Goal: Information Seeking & Learning: Learn about a topic

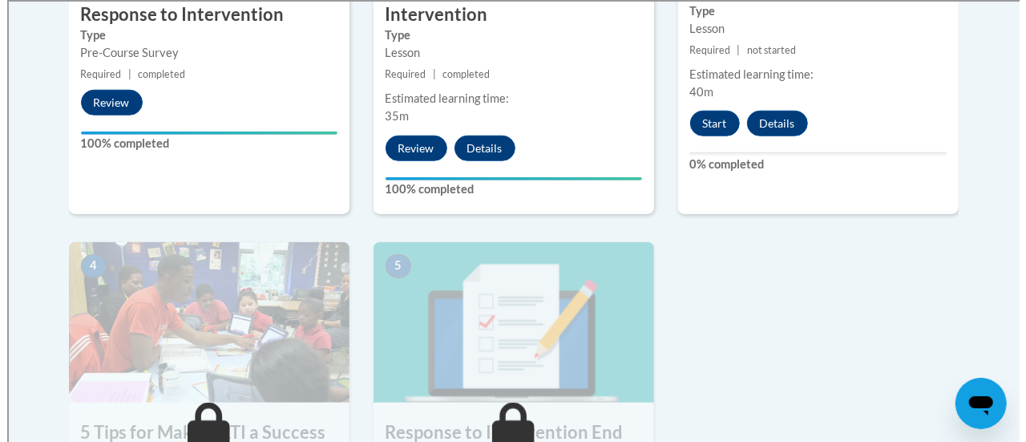
scroll to position [761, 0]
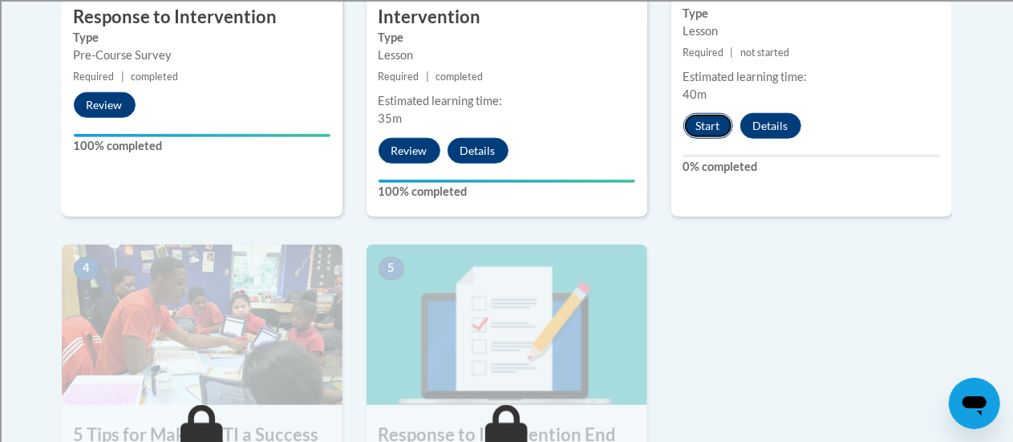
click at [712, 130] on button "Start" at bounding box center [708, 126] width 50 height 26
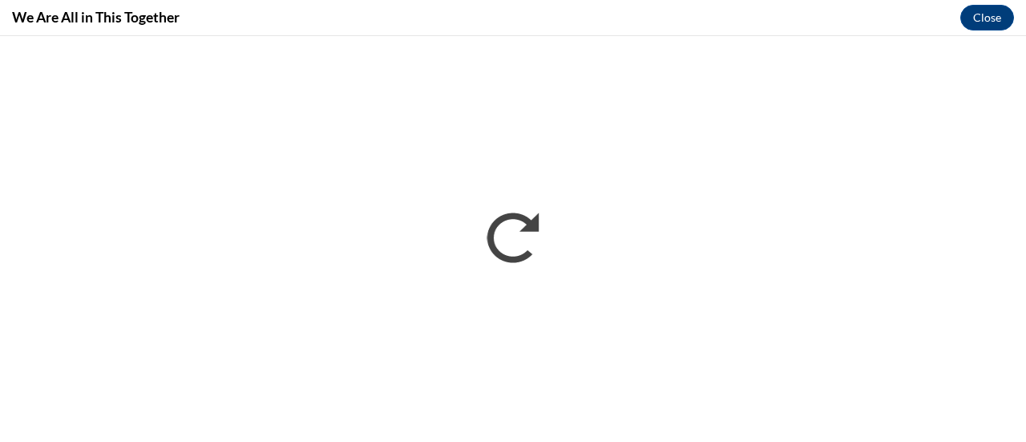
scroll to position [0, 0]
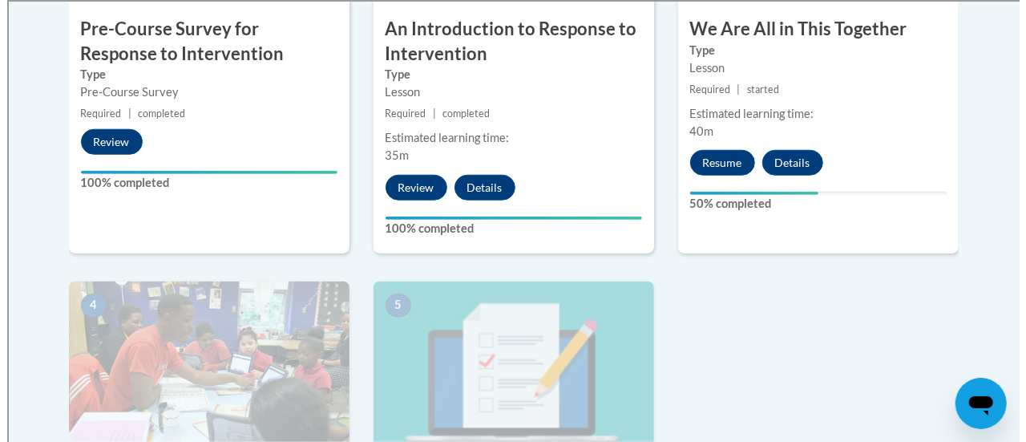
scroll to position [725, 0]
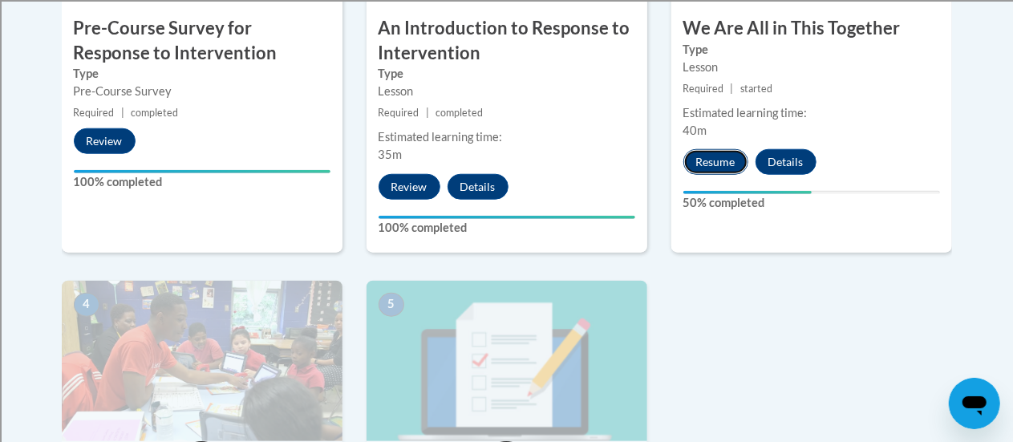
click at [719, 153] on button "Resume" at bounding box center [715, 162] width 65 height 26
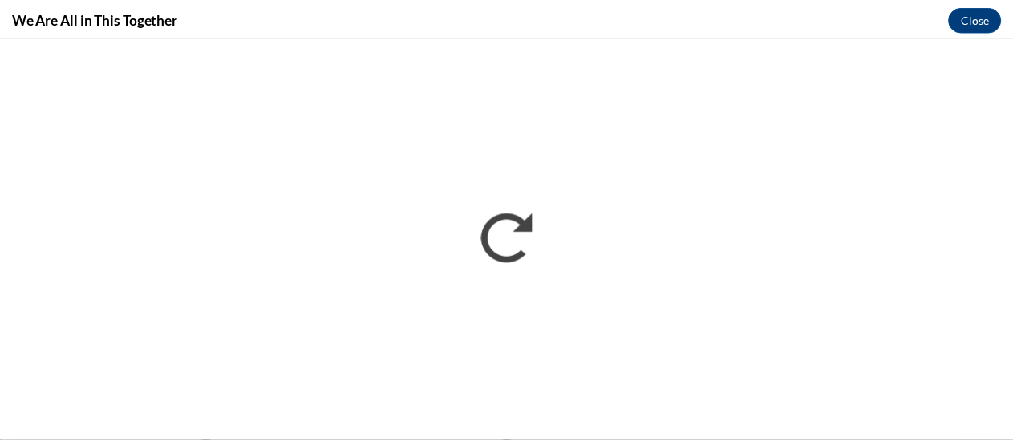
scroll to position [0, 0]
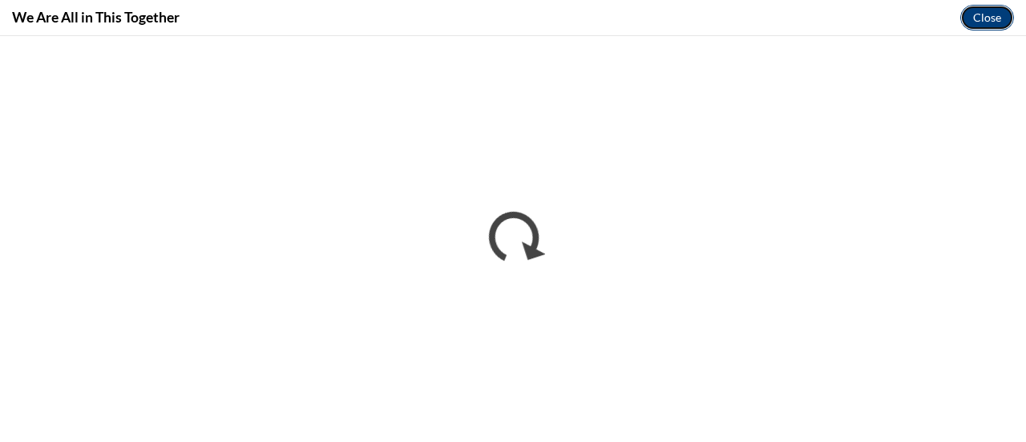
click at [997, 18] on button "Close" at bounding box center [988, 18] width 54 height 26
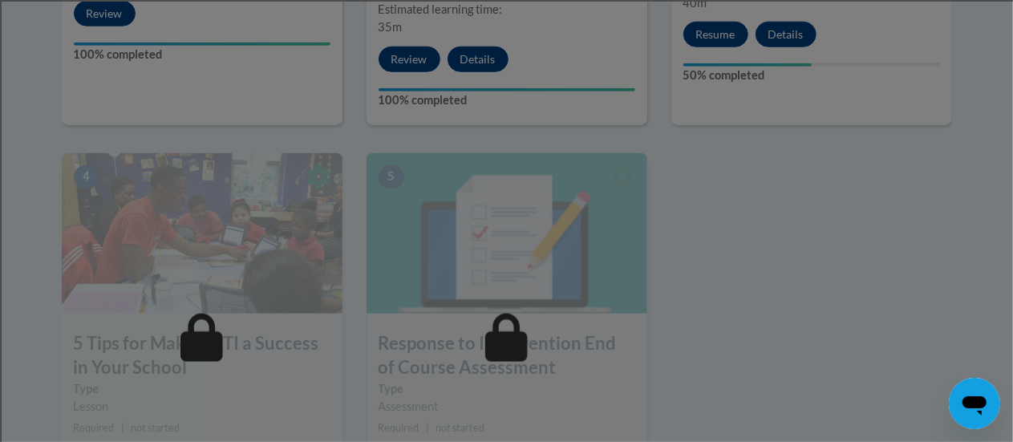
scroll to position [854, 0]
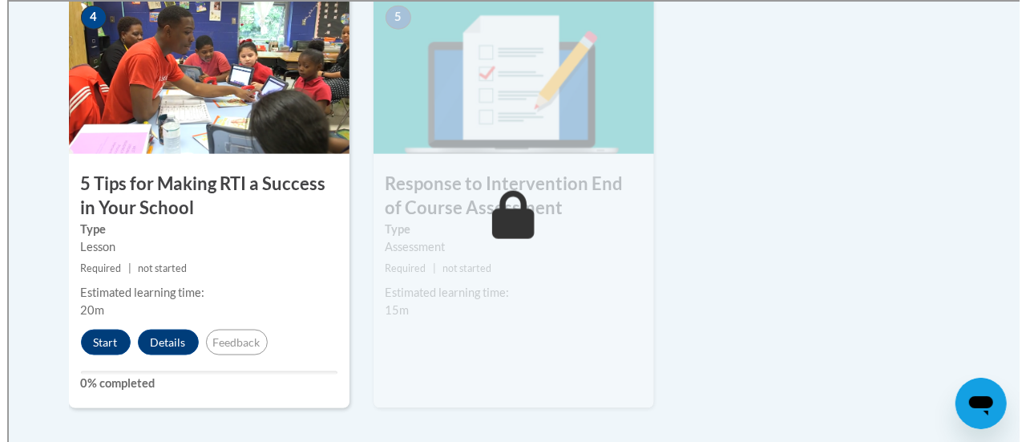
scroll to position [1102, 0]
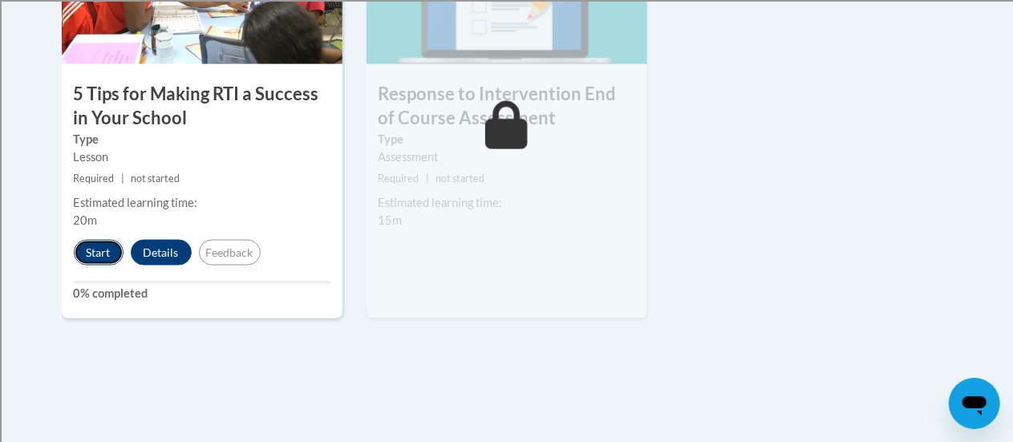
click at [95, 251] on button "Start" at bounding box center [99, 253] width 50 height 26
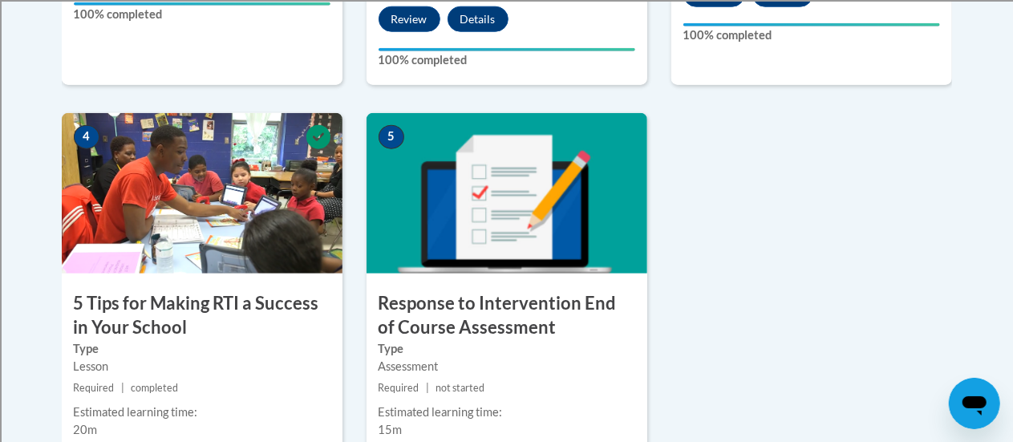
scroll to position [901, 0]
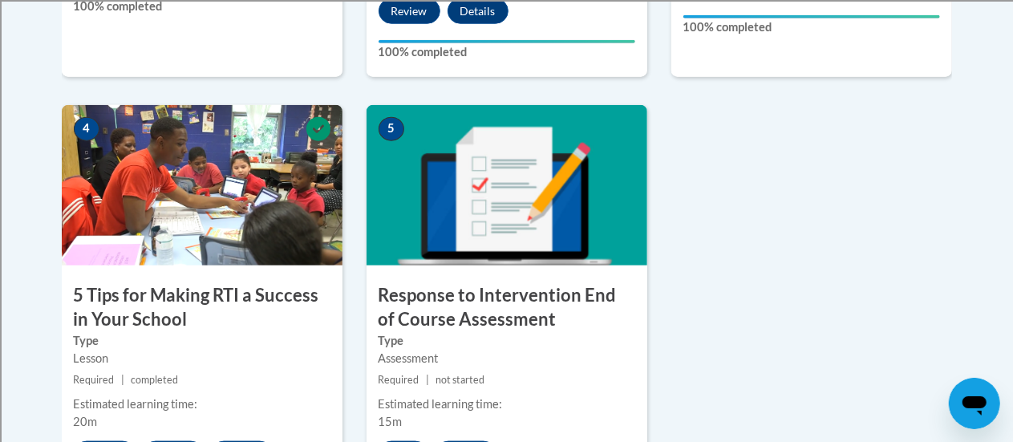
click at [453, 285] on h3 "Response to Intervention End of Course Assessment" at bounding box center [506, 308] width 281 height 50
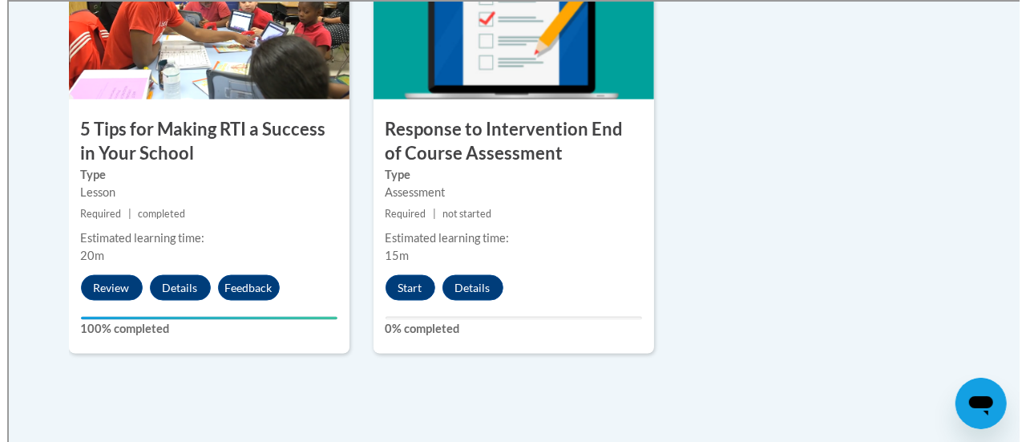
scroll to position [1083, 0]
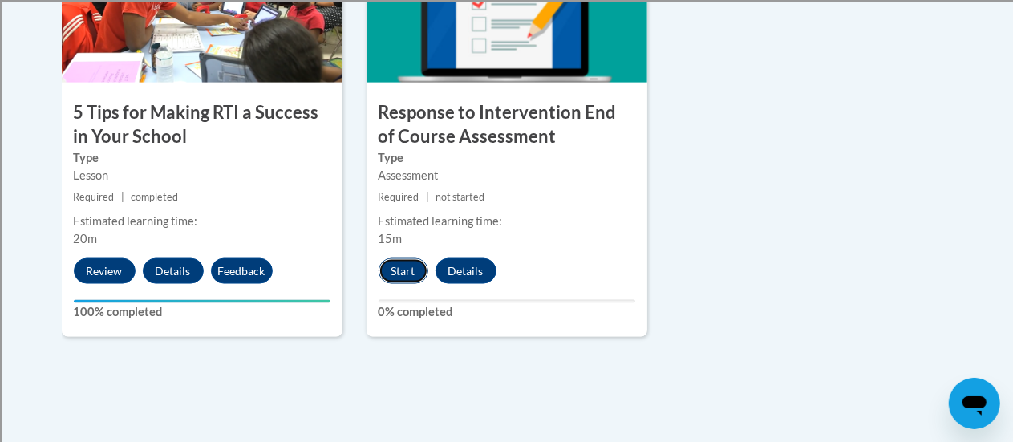
click at [402, 268] on button "Start" at bounding box center [403, 271] width 50 height 26
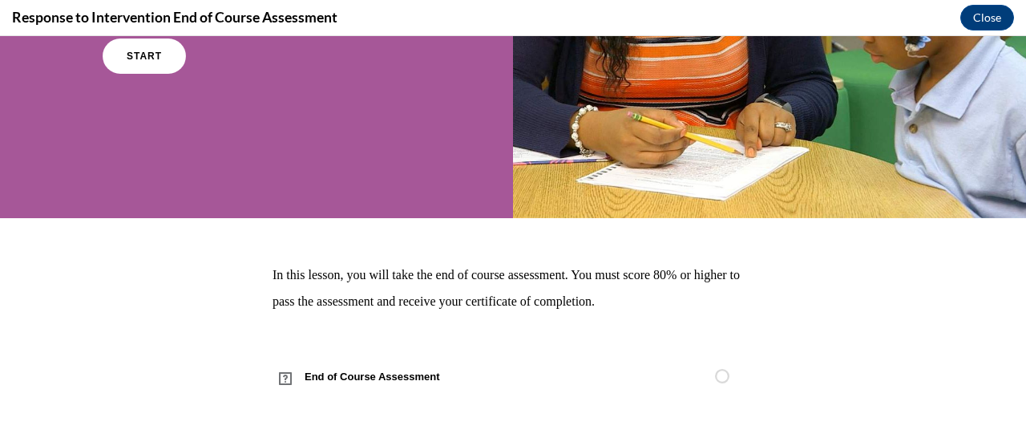
scroll to position [258, 0]
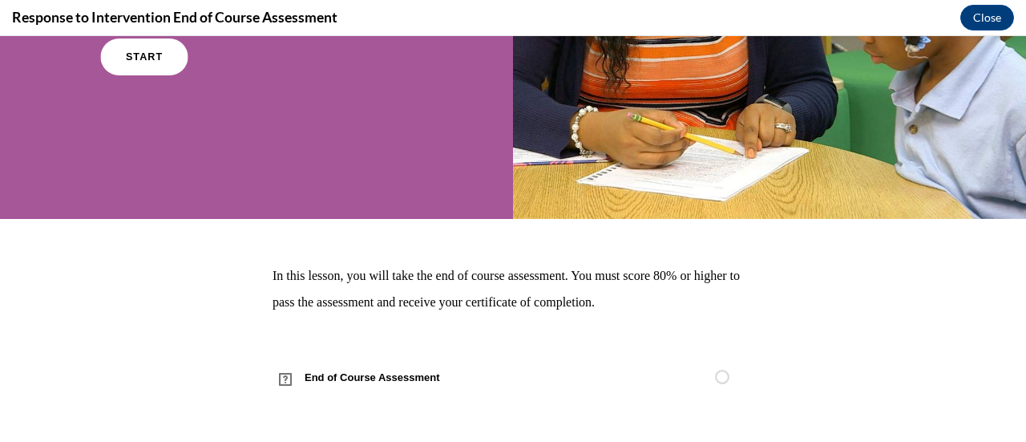
click at [143, 67] on link "START" at bounding box center [143, 56] width 87 height 37
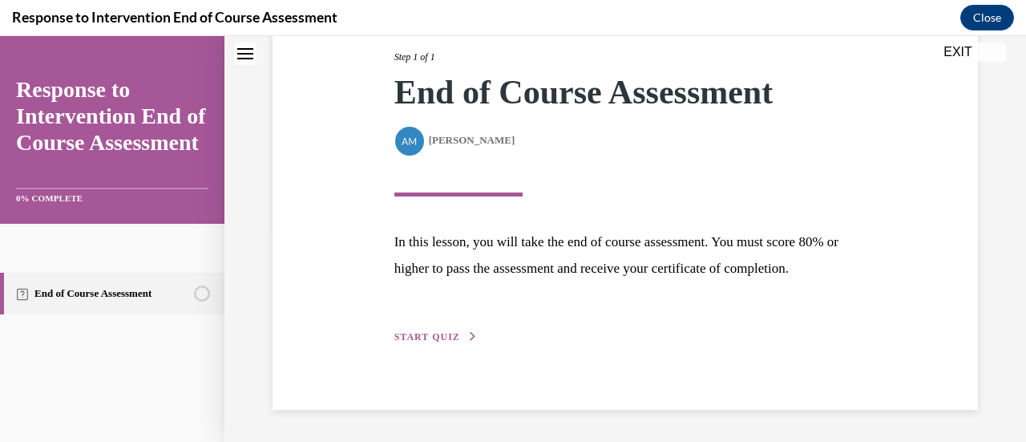
scroll to position [234, 0]
click at [441, 336] on span "START QUIZ" at bounding box center [428, 336] width 66 height 11
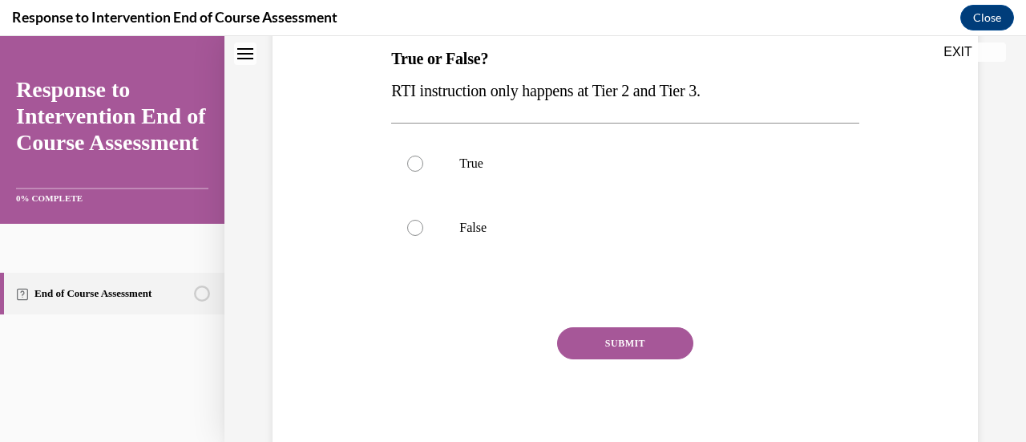
scroll to position [262, 0]
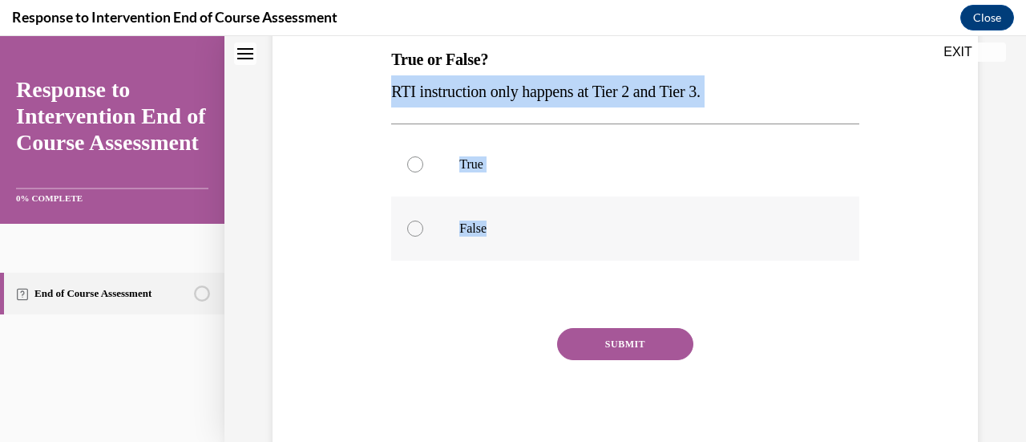
drag, startPoint x: 398, startPoint y: 90, endPoint x: 593, endPoint y: 256, distance: 256.0
click at [593, 256] on div "Question 01/10 True or False? RTI instruction only happens at Tier 2 and Tier 3…" at bounding box center [625, 198] width 476 height 523
copy div "RTI instruction only happens at Tier 2 and Tier 3. True False"
click at [413, 229] on div at bounding box center [415, 229] width 16 height 16
click at [413, 229] on input "False" at bounding box center [415, 229] width 16 height 16
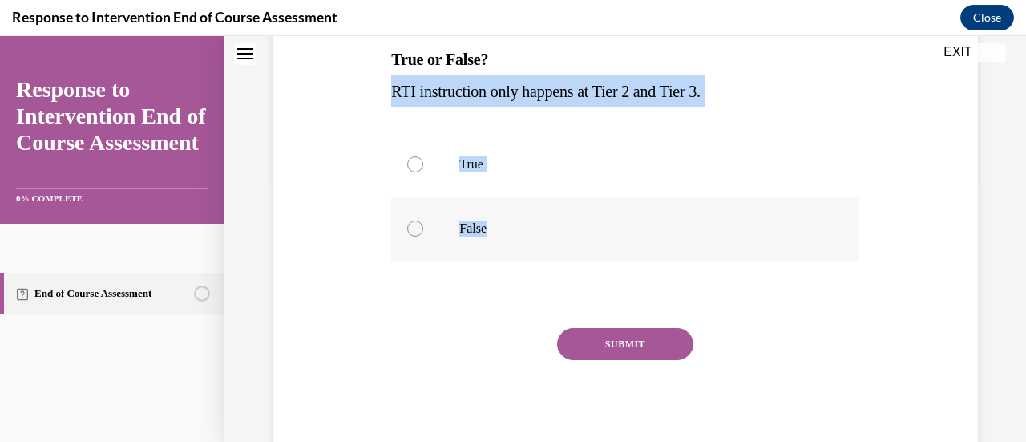
radio input "true"
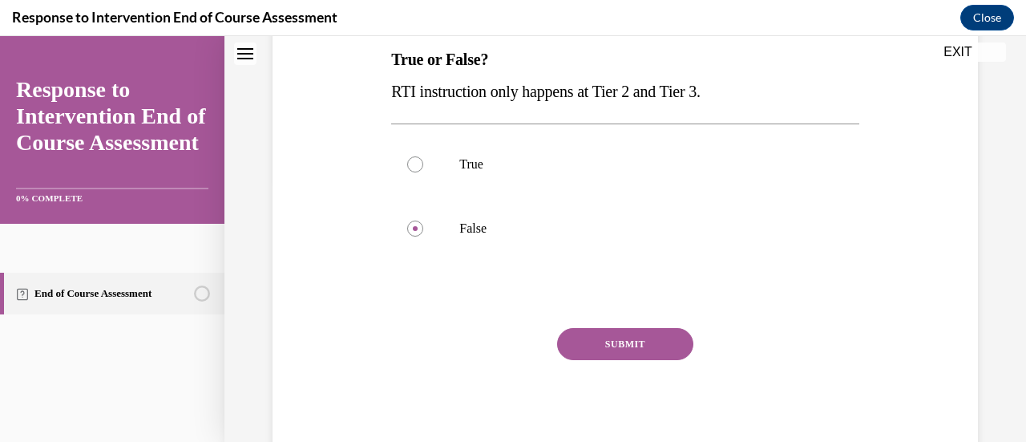
click at [615, 347] on button "SUBMIT" at bounding box center [625, 344] width 136 height 32
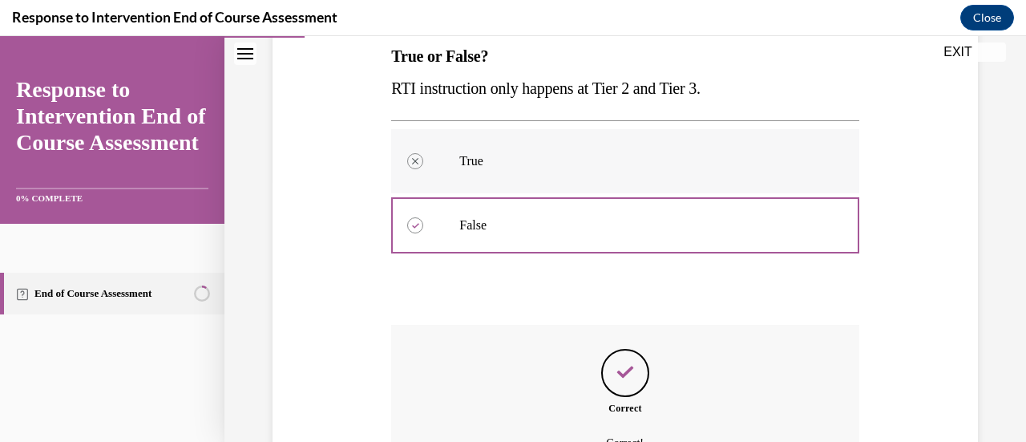
scroll to position [441, 0]
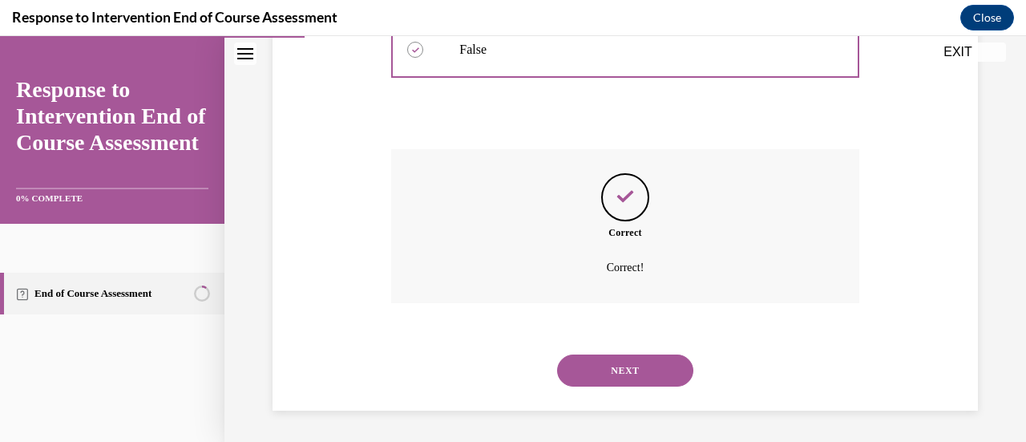
click at [635, 368] on button "NEXT" at bounding box center [625, 370] width 136 height 32
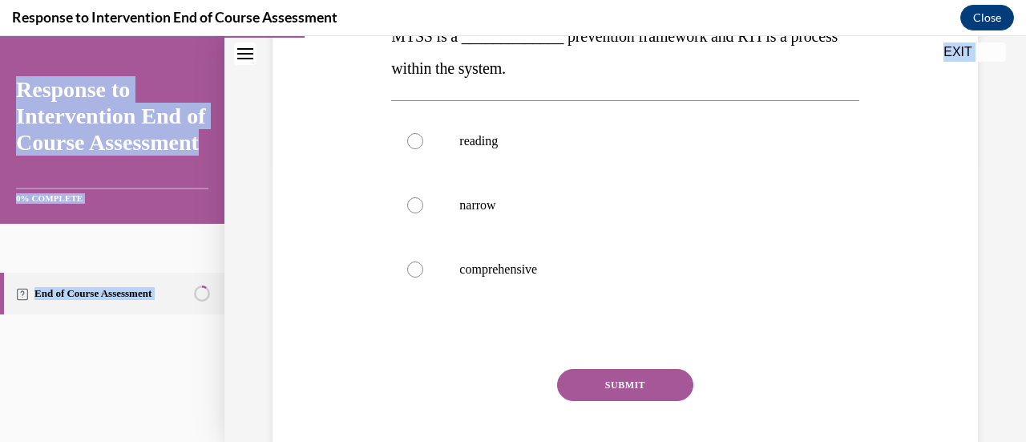
scroll to position [327, 0]
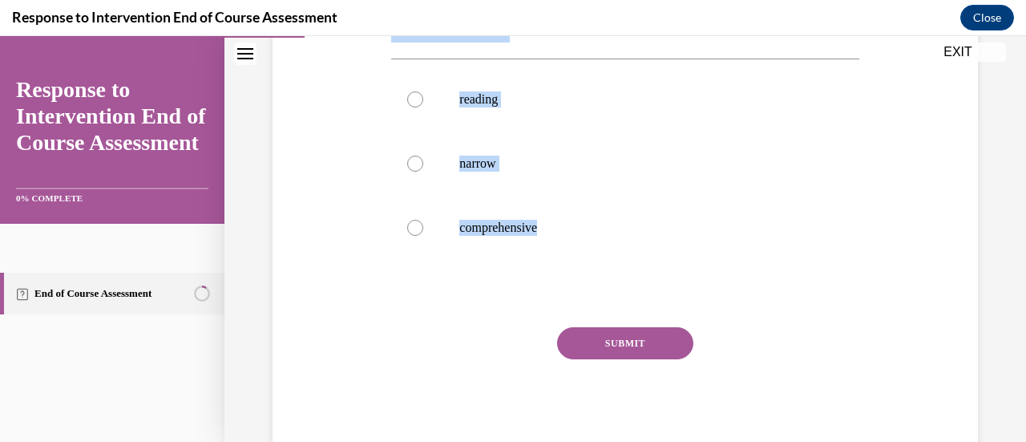
drag, startPoint x: 387, startPoint y: 123, endPoint x: 623, endPoint y: 264, distance: 275.0
click at [623, 264] on div "Question 02/10 MTSS is a _____________ prevention framework and RTI is a proces…" at bounding box center [625, 165] width 476 height 587
copy div "MTSS is a _____________ prevention framework and RTI is a process within the sy…"
click at [469, 229] on p "comprehensive" at bounding box center [638, 228] width 359 height 16
click at [423, 229] on input "comprehensive" at bounding box center [415, 228] width 16 height 16
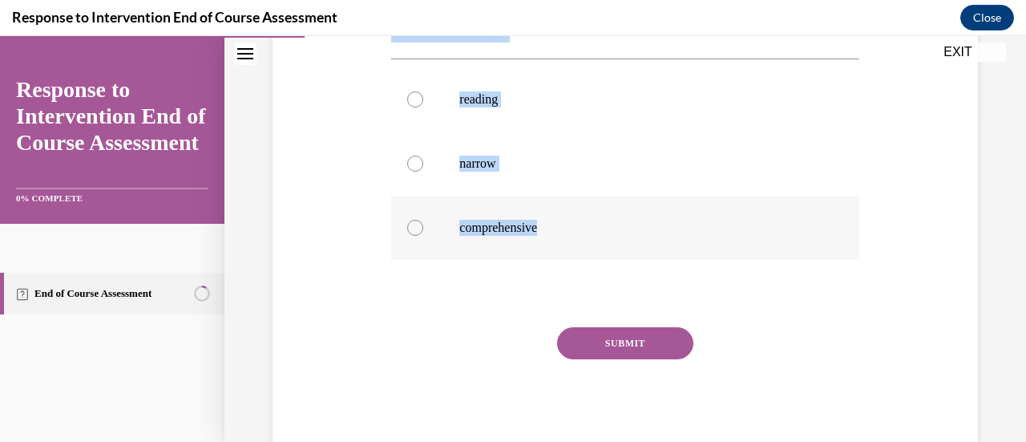
radio input "true"
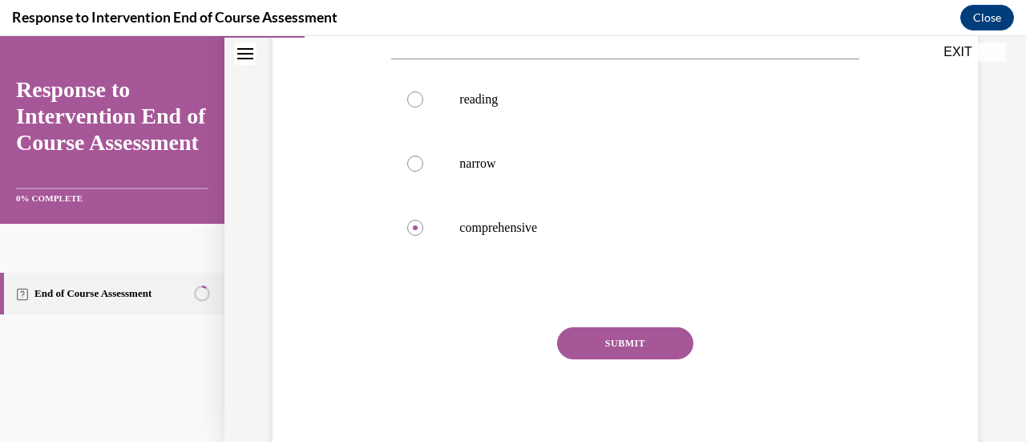
click at [623, 342] on button "SUBMIT" at bounding box center [625, 343] width 136 height 32
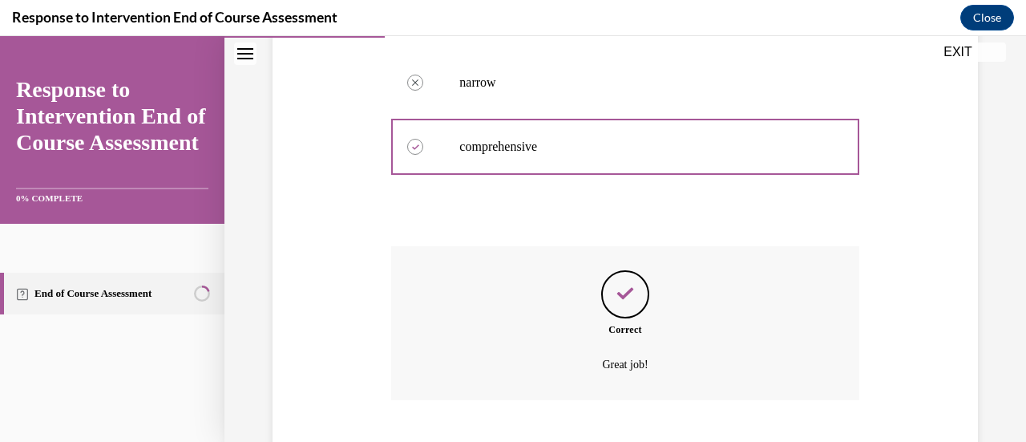
scroll to position [505, 0]
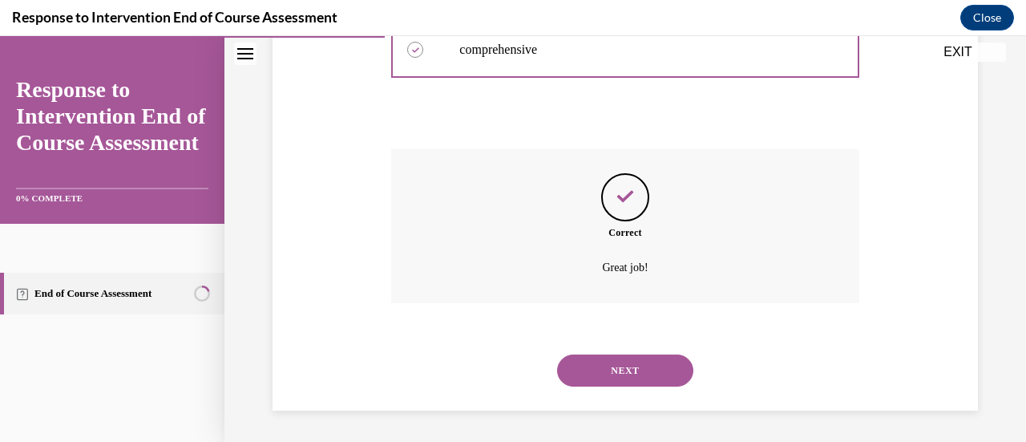
click at [604, 370] on button "NEXT" at bounding box center [625, 370] width 136 height 32
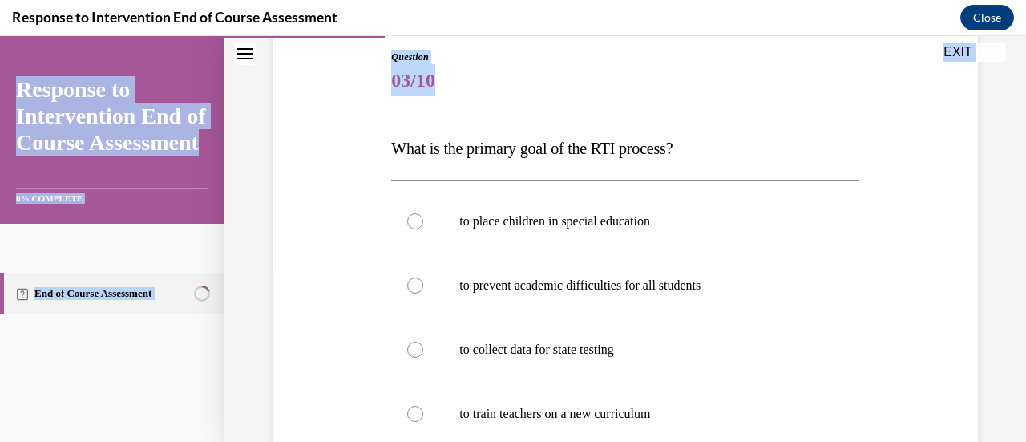
scroll to position [359, 0]
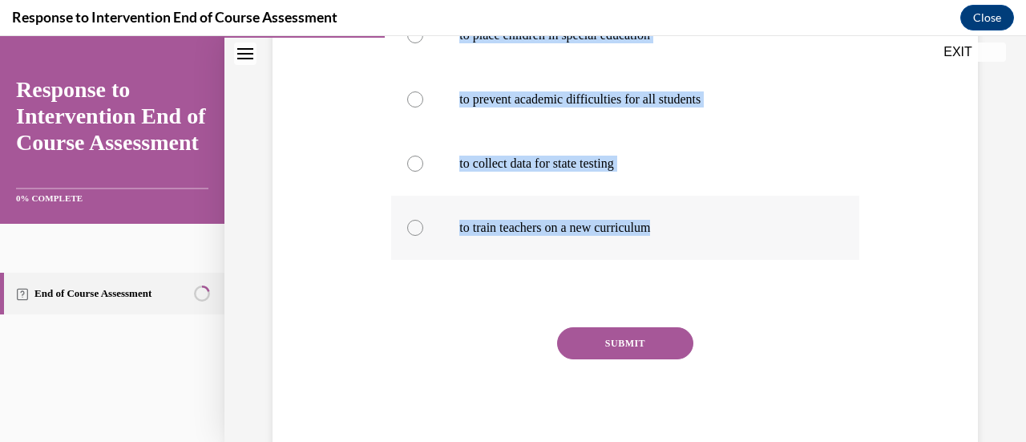
drag, startPoint x: 372, startPoint y: 239, endPoint x: 706, endPoint y: 246, distance: 333.7
click at [706, 246] on div "Question 03/10 What is the primary goal of the RTI process? to place children i…" at bounding box center [626, 137] width 714 height 643
copy div "What is the primary goal of the RTI process? to place children in special educa…"
click at [404, 127] on label "to prevent academic difficulties for all students" at bounding box center [624, 99] width 467 height 64
click at [407, 107] on input "to prevent academic difficulties for all students" at bounding box center [415, 99] width 16 height 16
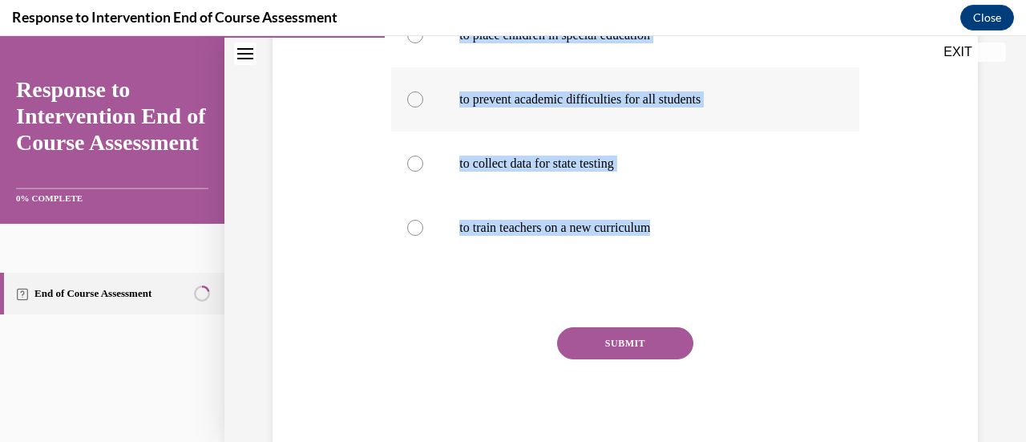
radio input "true"
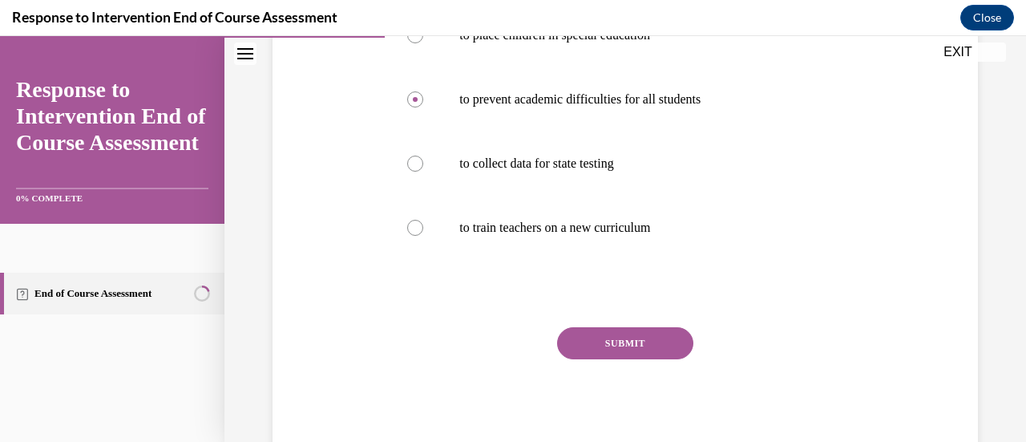
click at [585, 346] on button "SUBMIT" at bounding box center [625, 343] width 136 height 32
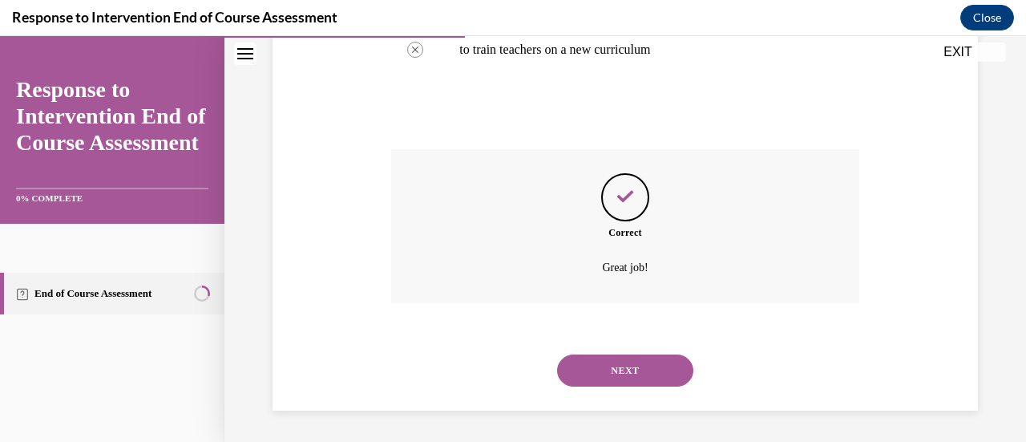
click at [591, 363] on button "NEXT" at bounding box center [625, 370] width 136 height 32
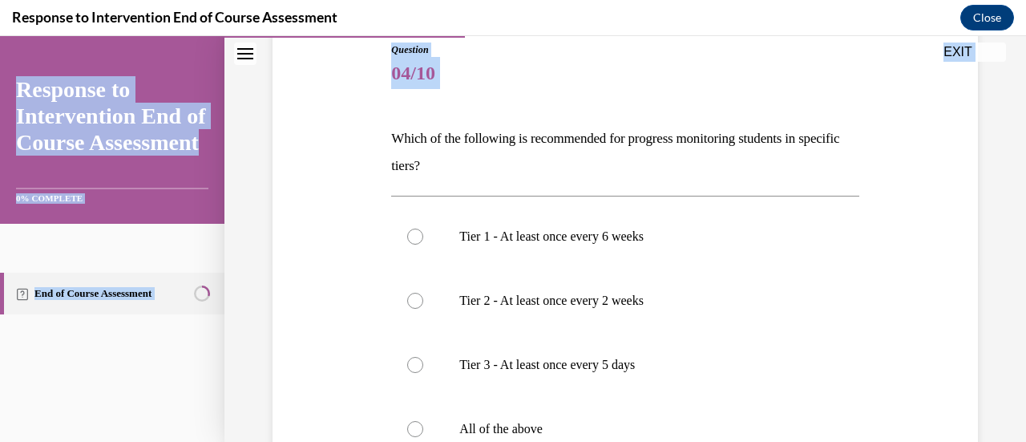
scroll to position [382, 0]
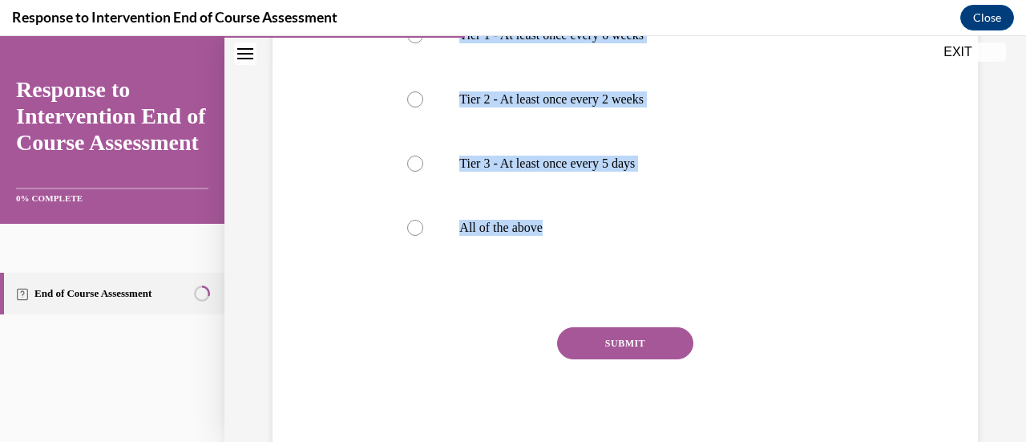
drag, startPoint x: 374, startPoint y: 169, endPoint x: 606, endPoint y: 270, distance: 253.5
click at [606, 270] on div "Question 04/10 Which of the following is recommended for progress monitoring st…" at bounding box center [626, 126] width 714 height 666
copy div "Which of the following is recommended for progress monitoring students in speci…"
click at [425, 217] on label "All of the above" at bounding box center [624, 228] width 467 height 64
click at [423, 220] on input "All of the above" at bounding box center [415, 228] width 16 height 16
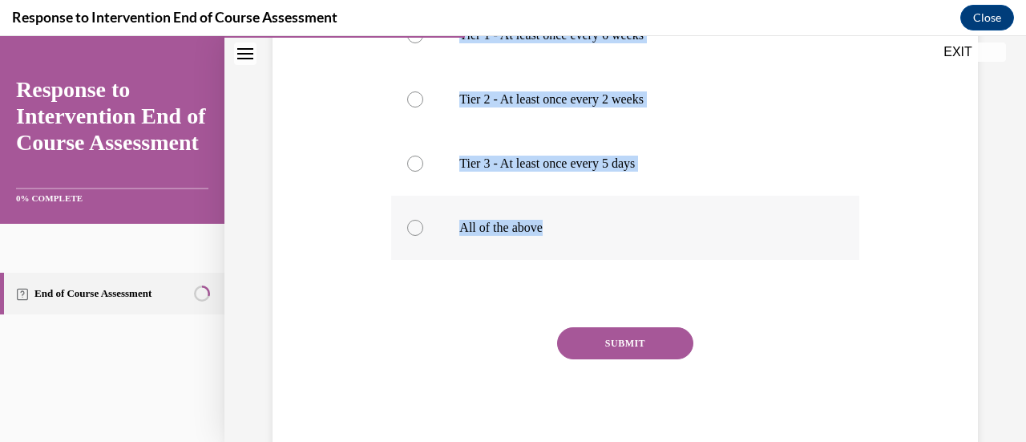
radio input "true"
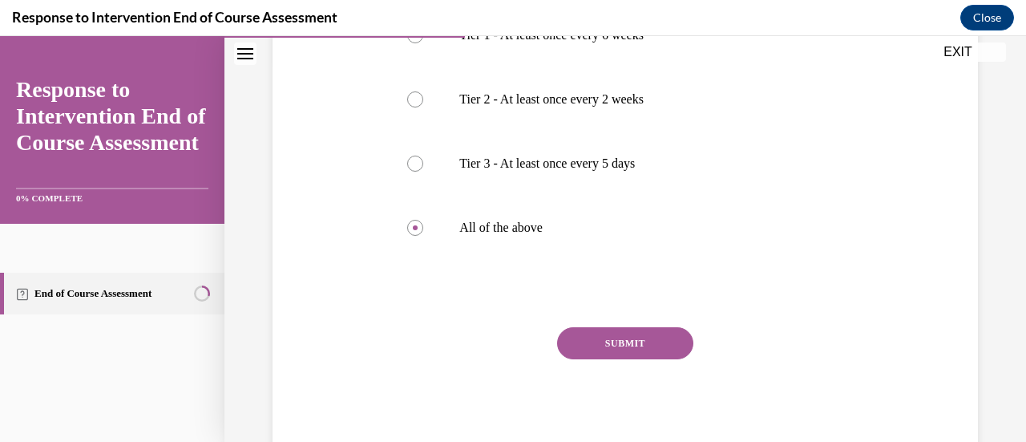
click at [606, 330] on button "SUBMIT" at bounding box center [625, 343] width 136 height 32
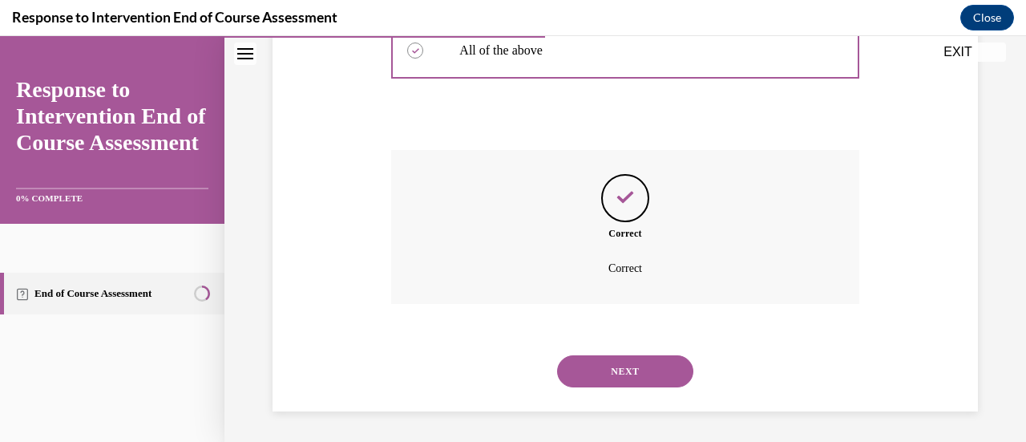
click at [600, 366] on button "NEXT" at bounding box center [625, 371] width 136 height 32
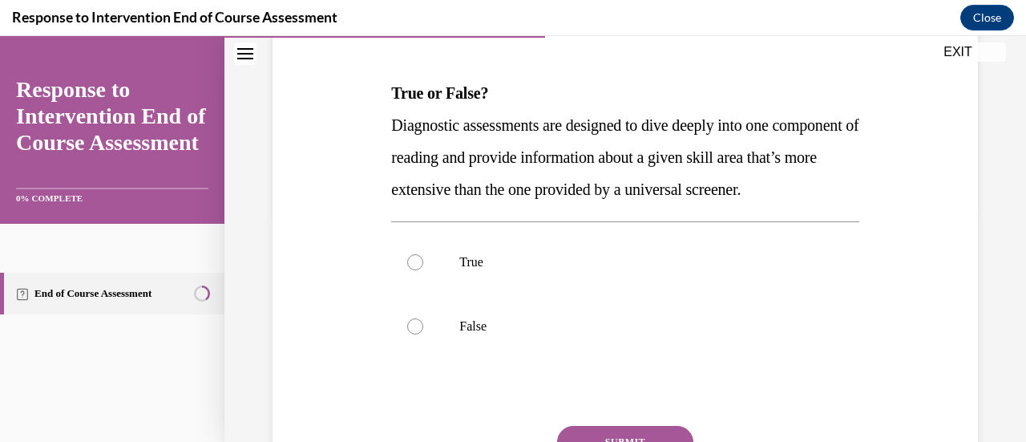
scroll to position [229, 0]
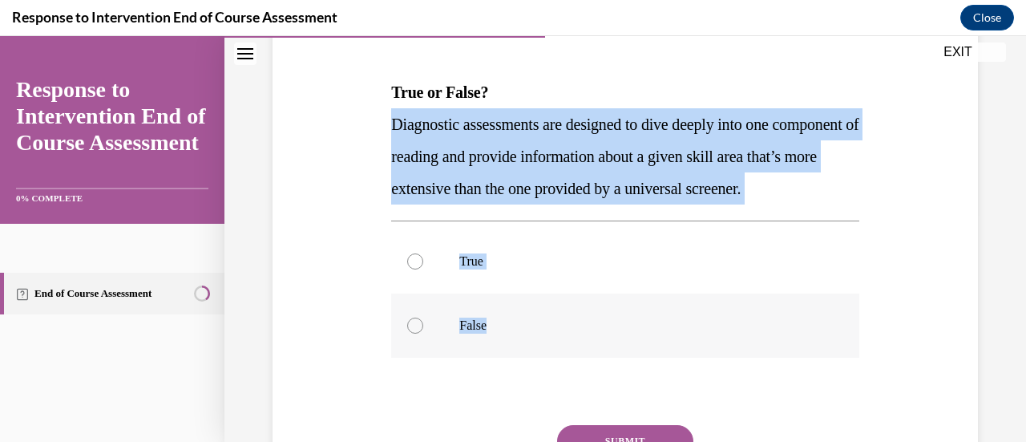
drag, startPoint x: 390, startPoint y: 126, endPoint x: 558, endPoint y: 346, distance: 277.5
click at [558, 346] on div "Question 05/10 True or False? Diagnostic assessments are designed to dive deepl…" at bounding box center [624, 275] width 467 height 563
copy div "Diagnostic assessments are designed to dive deeply into one component of readin…"
click at [425, 293] on label "True" at bounding box center [624, 261] width 467 height 64
click at [423, 269] on input "True" at bounding box center [415, 261] width 16 height 16
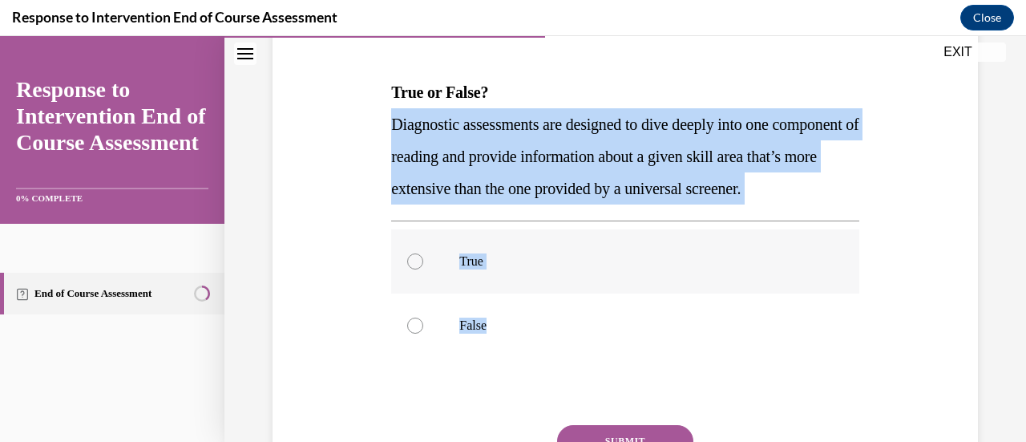
radio input "true"
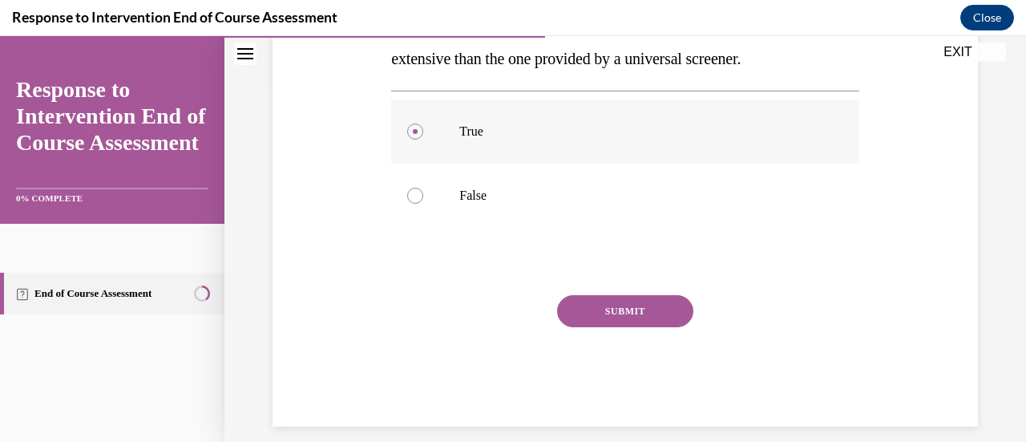
scroll to position [358, 0]
click at [609, 328] on button "SUBMIT" at bounding box center [625, 312] width 136 height 32
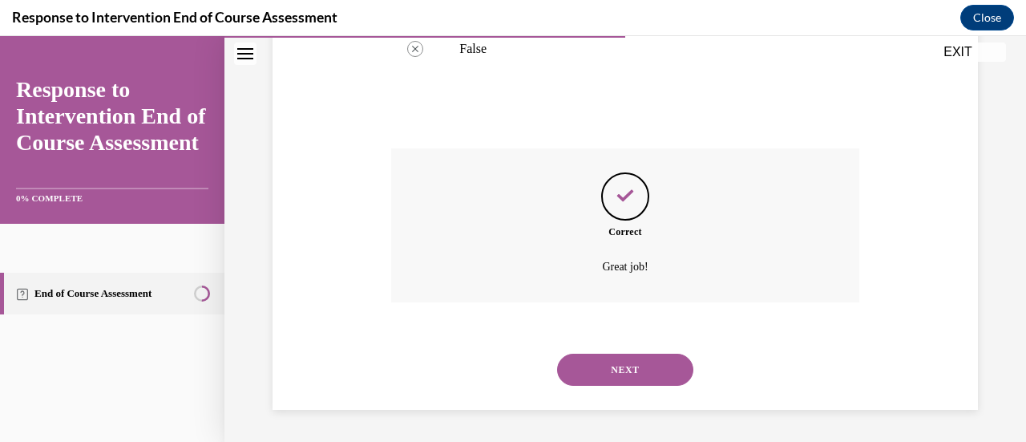
click at [621, 371] on button "NEXT" at bounding box center [625, 370] width 136 height 32
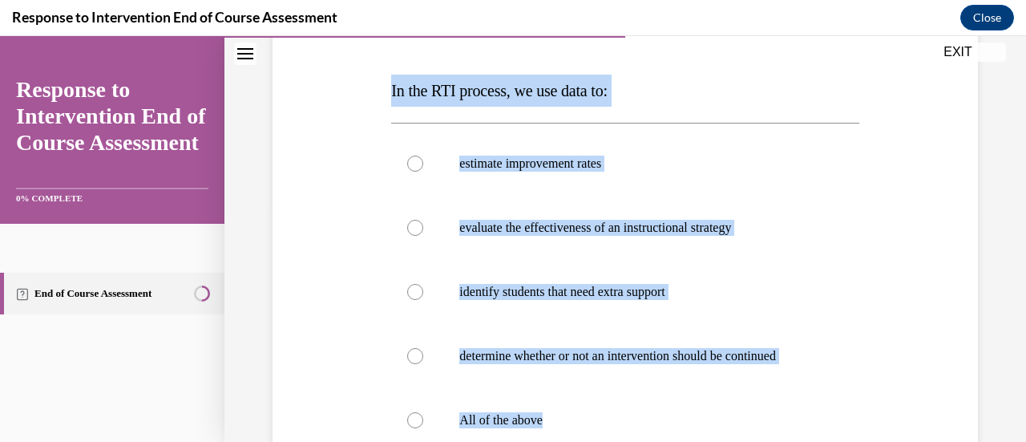
scroll to position [439, 0]
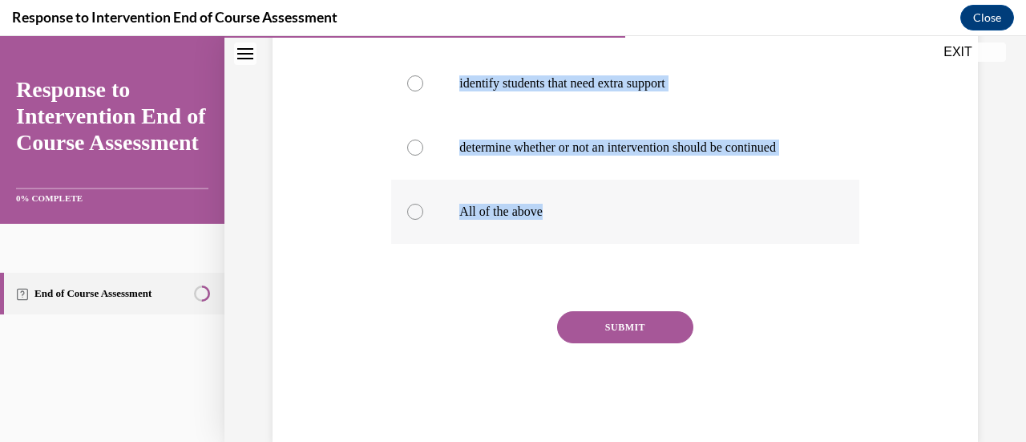
drag, startPoint x: 386, startPoint y: 86, endPoint x: 657, endPoint y: 253, distance: 318.2
click at [657, 253] on div "Question 06/10 In the RTI process, we use data to: estimate improvement rates e…" at bounding box center [625, 100] width 476 height 683
copy div "In the RTI process, we use data to: estimate improvement rates evaluate the eff…"
click at [419, 221] on label "All of the above" at bounding box center [624, 212] width 467 height 64
click at [419, 220] on input "All of the above" at bounding box center [415, 212] width 16 height 16
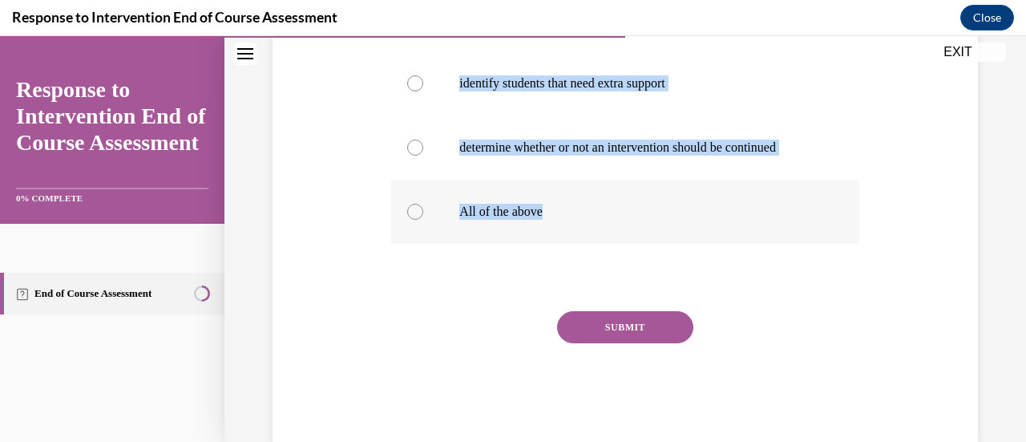
radio input "true"
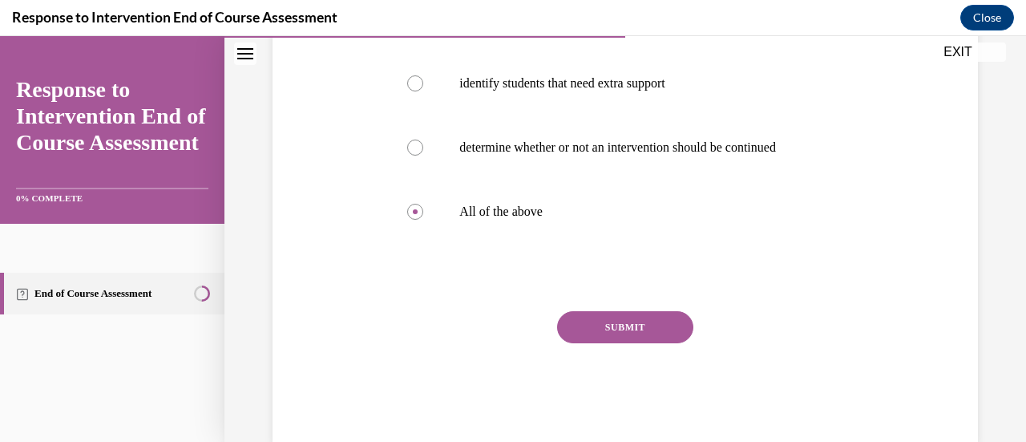
click at [646, 343] on button "SUBMIT" at bounding box center [625, 327] width 136 height 32
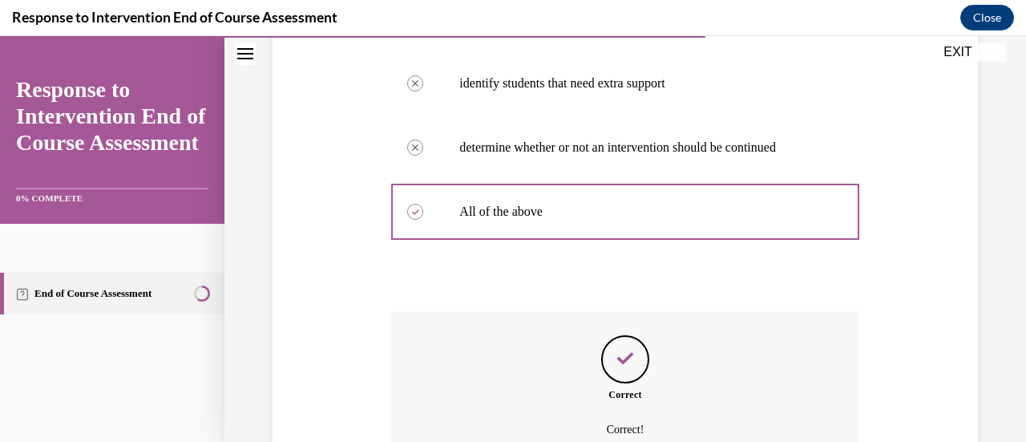
scroll to position [617, 0]
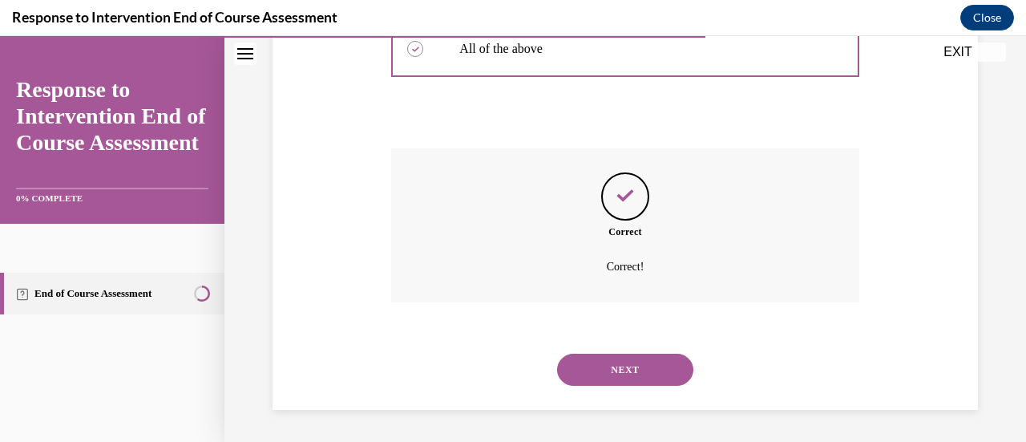
click at [619, 366] on button "NEXT" at bounding box center [625, 370] width 136 height 32
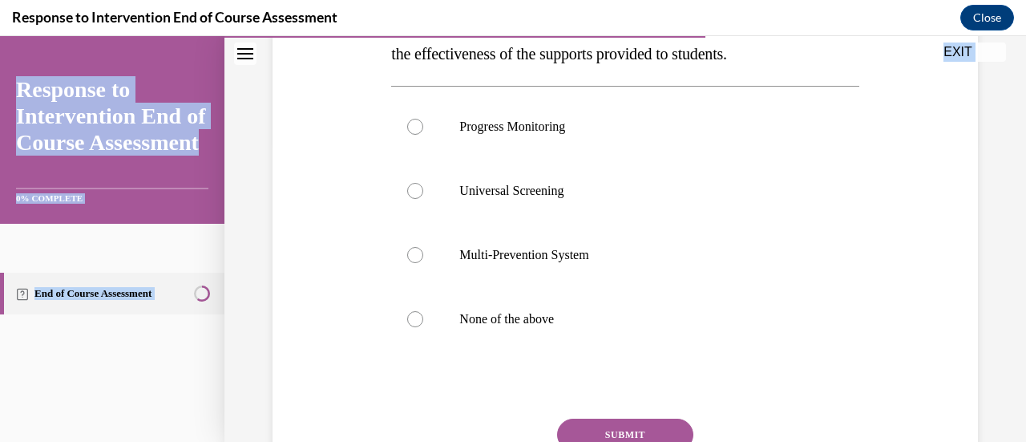
scroll to position [391, 0]
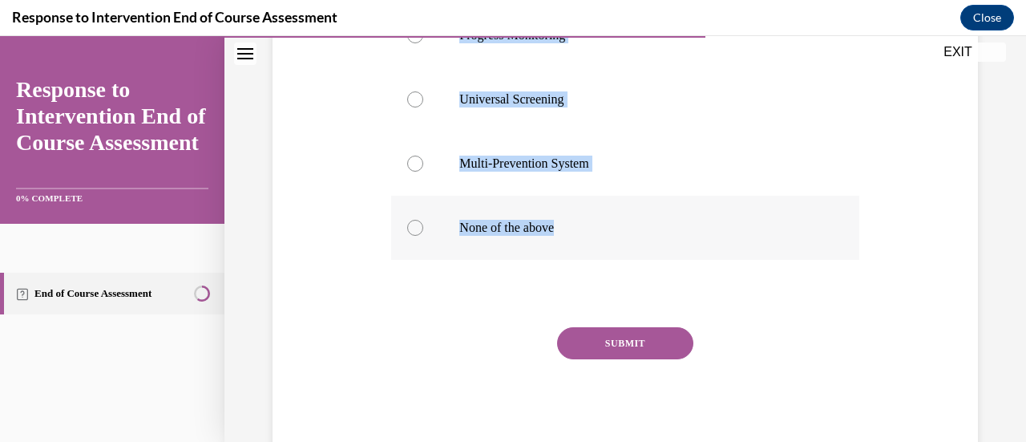
drag, startPoint x: 467, startPoint y: 261, endPoint x: 590, endPoint y: 233, distance: 125.9
click at [590, 233] on div "Question 07/10 _______________ is a system for closely tracking student progres…" at bounding box center [624, 145] width 467 height 627
copy div "____ is a system for closely tracking student progress and the effectiveness of…"
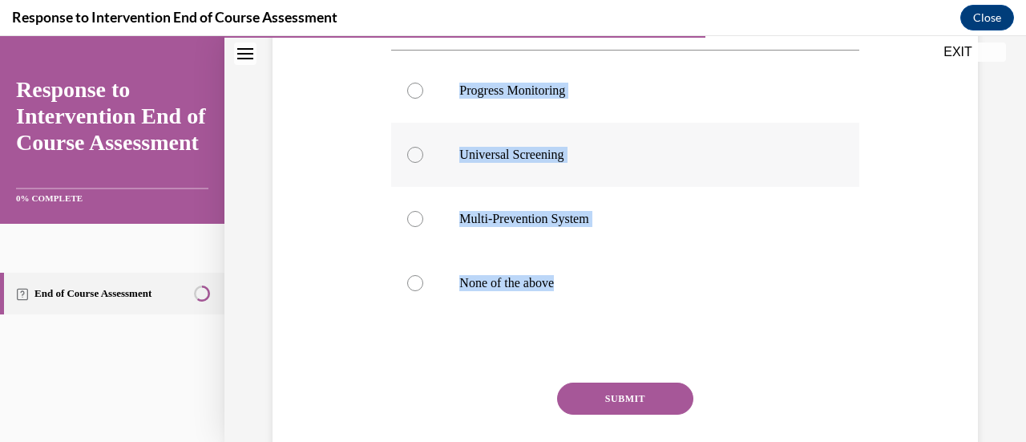
scroll to position [335, 0]
click at [420, 95] on label "Progress Monitoring" at bounding box center [624, 91] width 467 height 64
click at [420, 95] on input "Progress Monitoring" at bounding box center [415, 91] width 16 height 16
radio input "true"
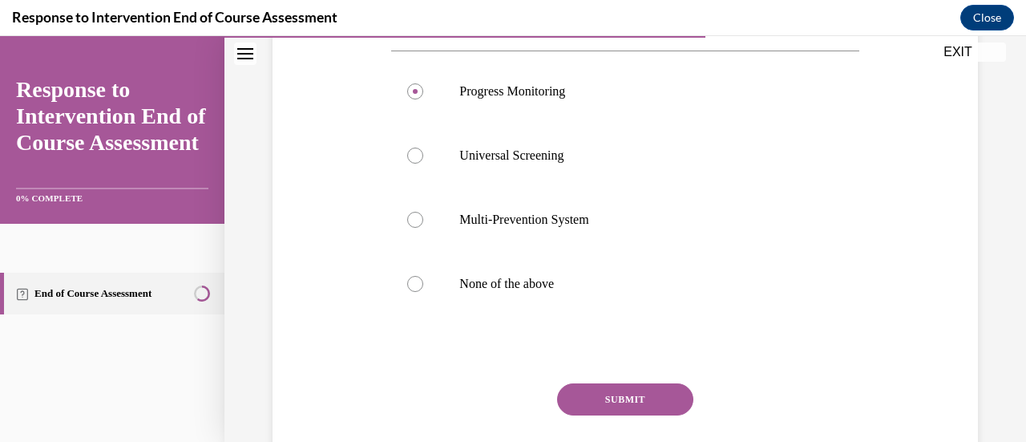
click at [584, 392] on button "SUBMIT" at bounding box center [625, 399] width 136 height 32
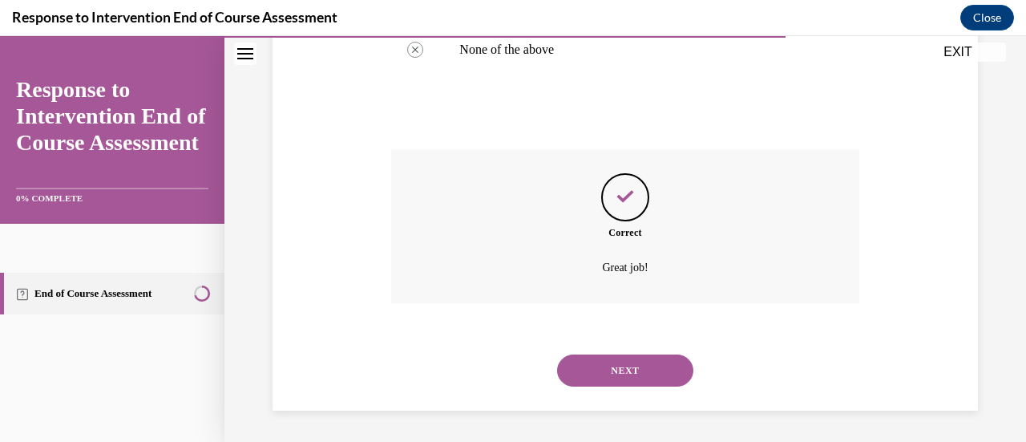
scroll to position [569, 0]
click at [585, 376] on button "NEXT" at bounding box center [625, 371] width 136 height 32
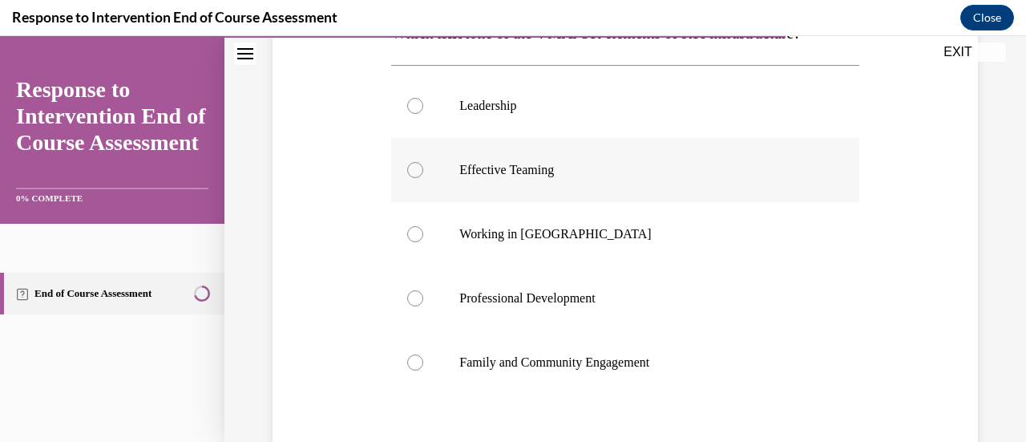
scroll to position [289, 0]
click at [417, 230] on div at bounding box center [415, 233] width 16 height 16
click at [417, 230] on input "Working in [GEOGRAPHIC_DATA]" at bounding box center [415, 233] width 16 height 16
radio input "true"
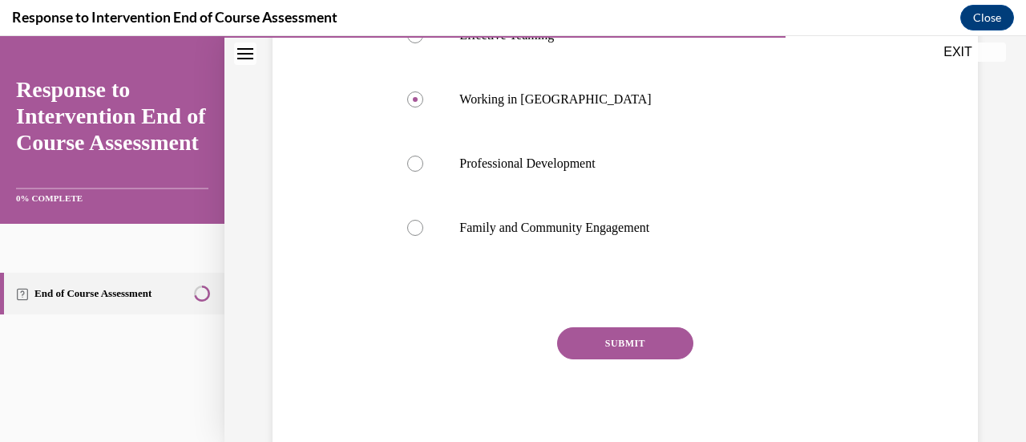
click at [631, 346] on button "SUBMIT" at bounding box center [625, 343] width 136 height 32
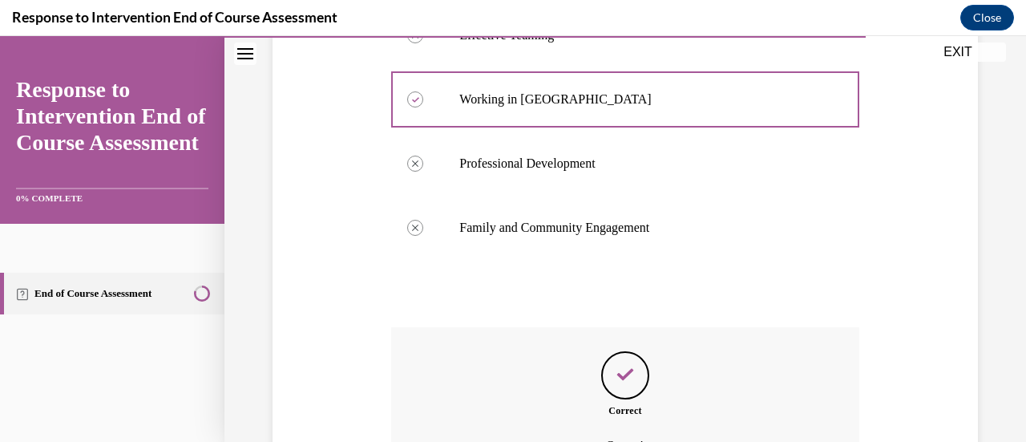
scroll to position [601, 0]
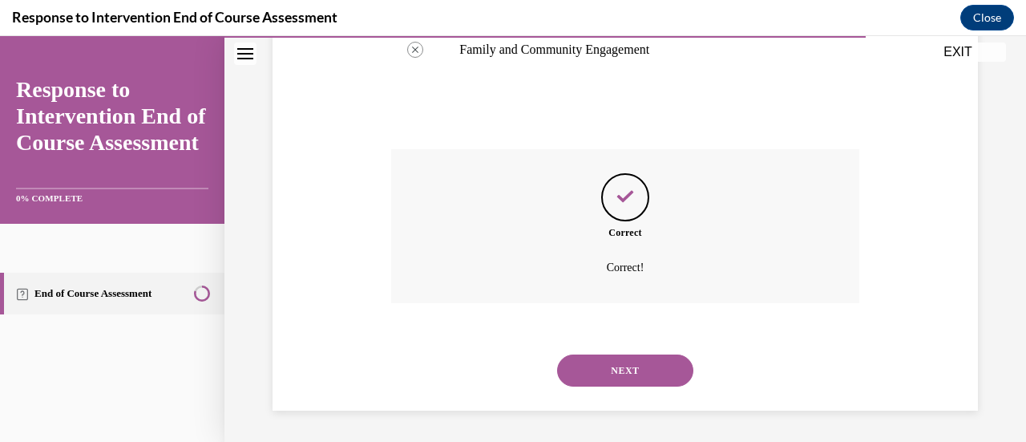
click at [603, 376] on button "NEXT" at bounding box center [625, 370] width 136 height 32
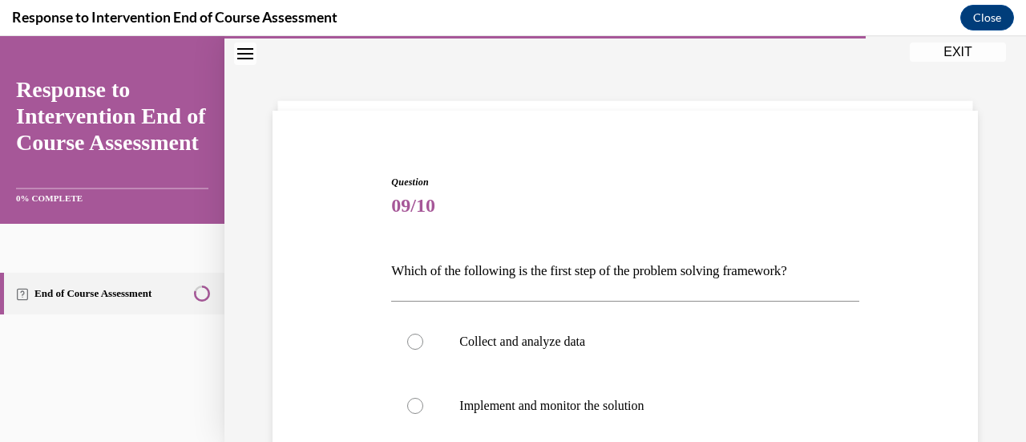
scroll to position [263, 0]
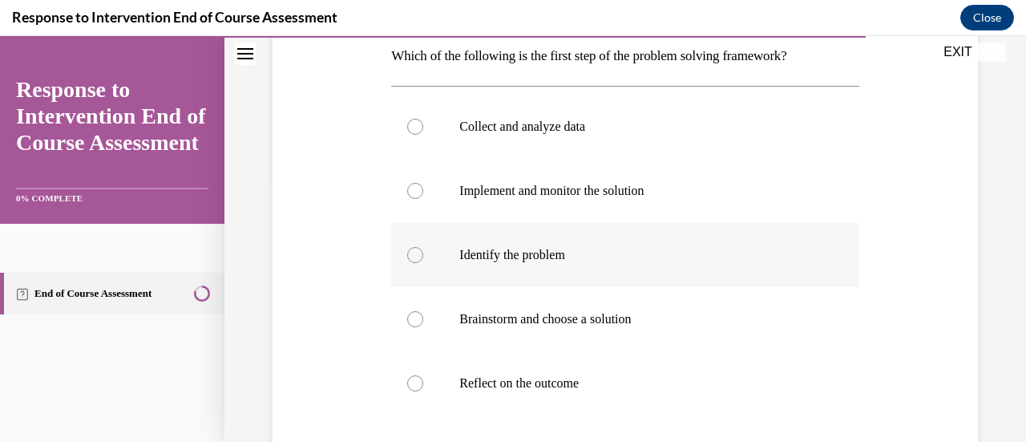
click at [573, 267] on label "Identify the problem" at bounding box center [624, 255] width 467 height 64
click at [423, 263] on input "Identify the problem" at bounding box center [415, 255] width 16 height 16
radio input "true"
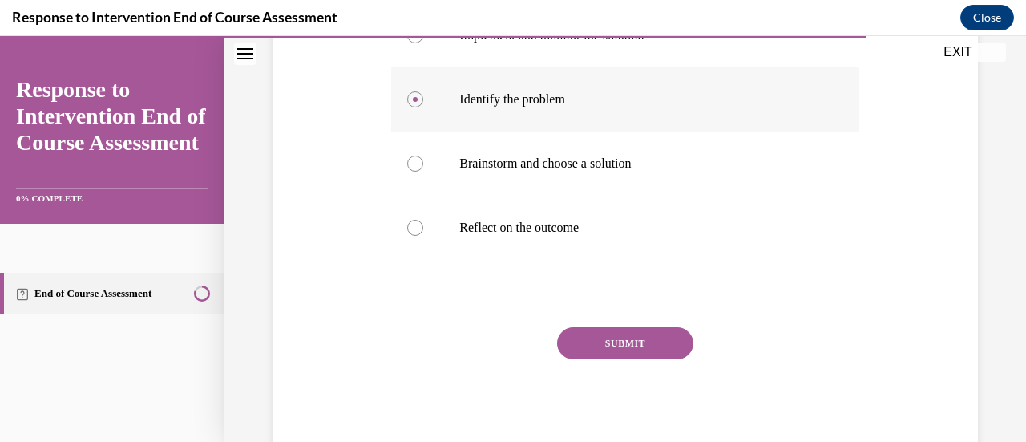
scroll to position [417, 0]
click at [595, 347] on button "SUBMIT" at bounding box center [625, 345] width 136 height 32
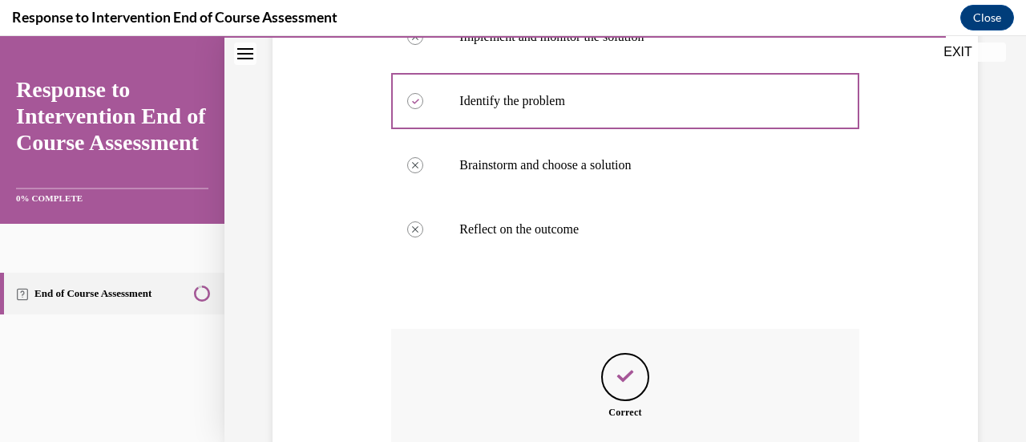
scroll to position [597, 0]
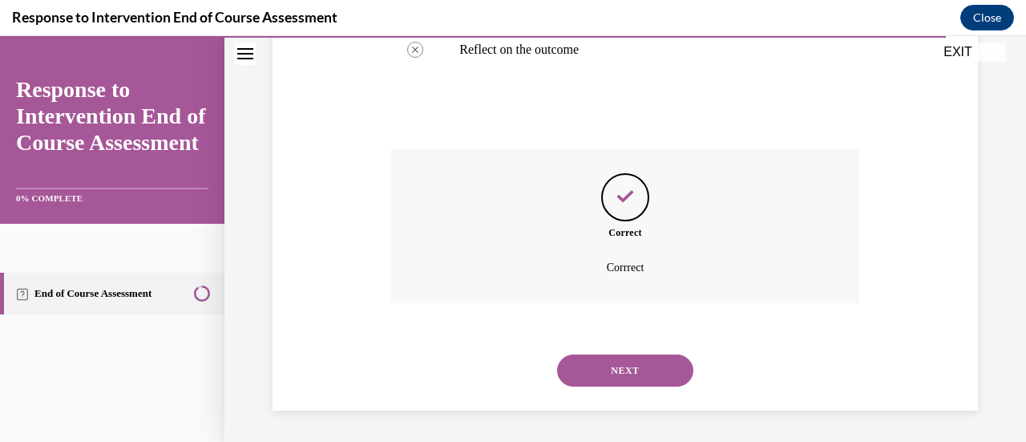
click at [591, 368] on button "NEXT" at bounding box center [625, 370] width 136 height 32
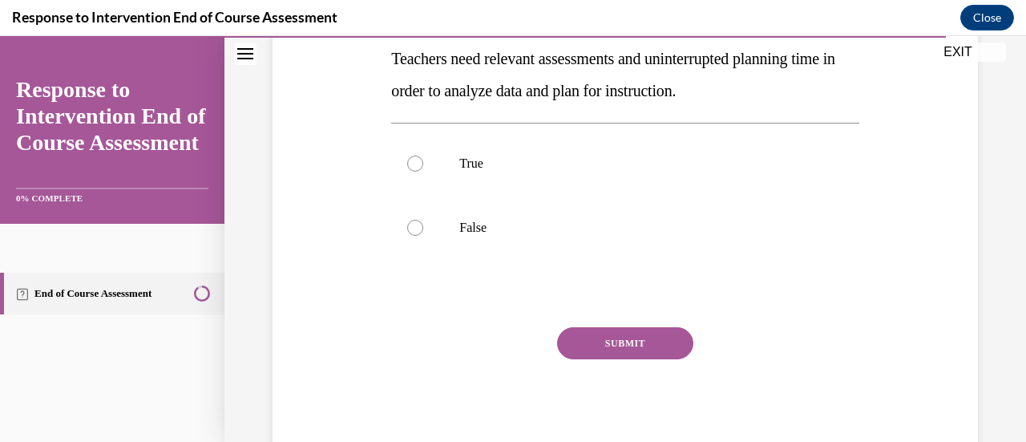
scroll to position [293, 0]
click at [445, 190] on label "True" at bounding box center [624, 165] width 467 height 64
click at [423, 173] on input "True" at bounding box center [415, 165] width 16 height 16
radio input "true"
click at [598, 338] on button "SUBMIT" at bounding box center [625, 345] width 136 height 32
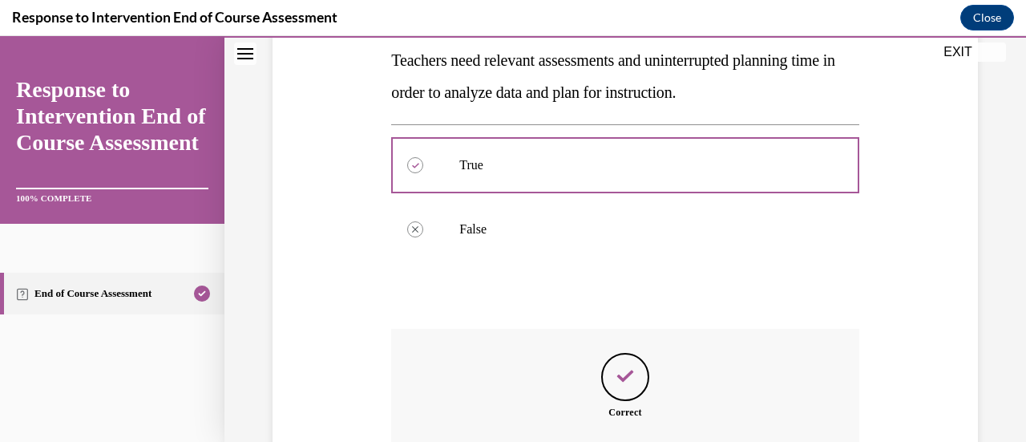
scroll to position [473, 0]
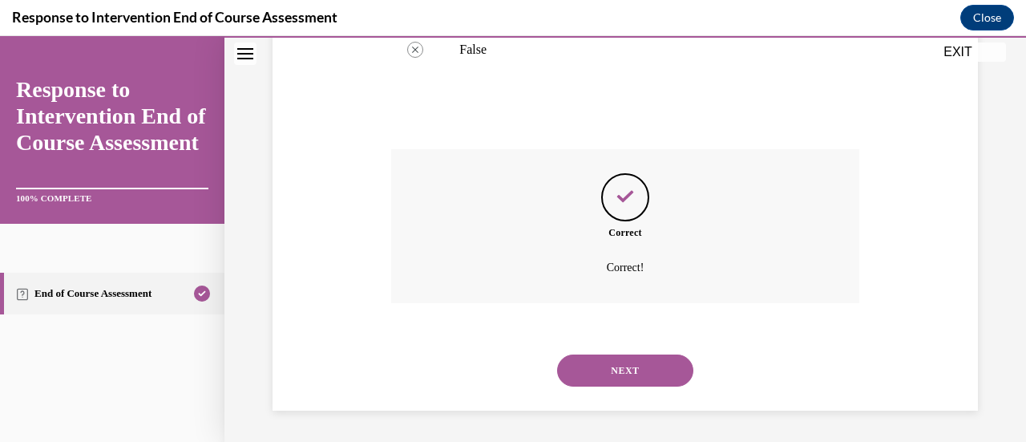
click at [607, 368] on button "NEXT" at bounding box center [625, 370] width 136 height 32
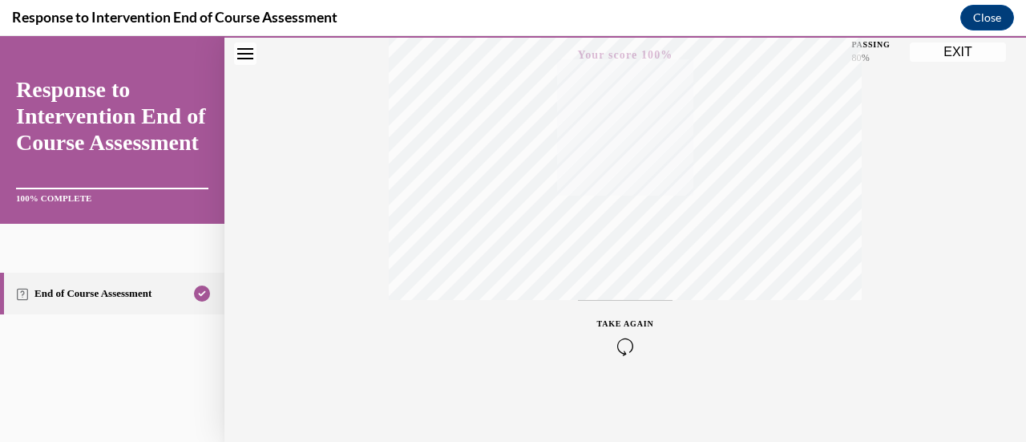
scroll to position [245, 0]
click at [945, 50] on button "EXIT" at bounding box center [958, 51] width 96 height 19
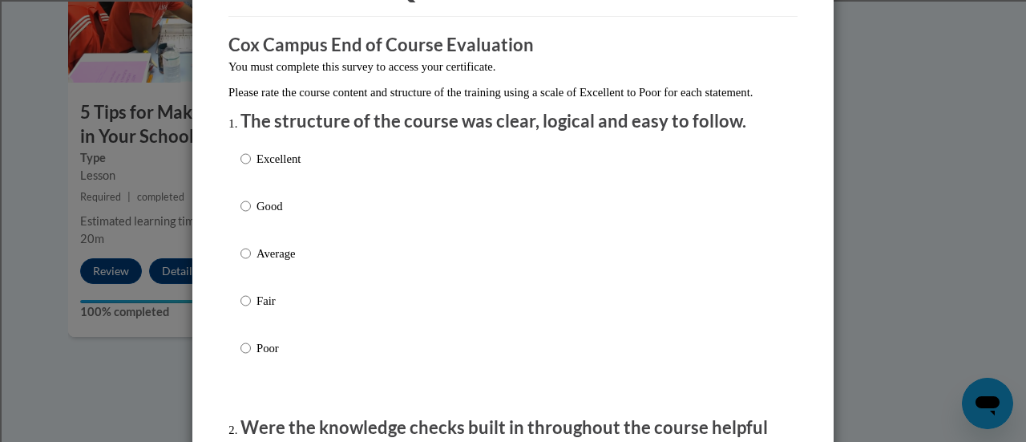
scroll to position [194, 0]
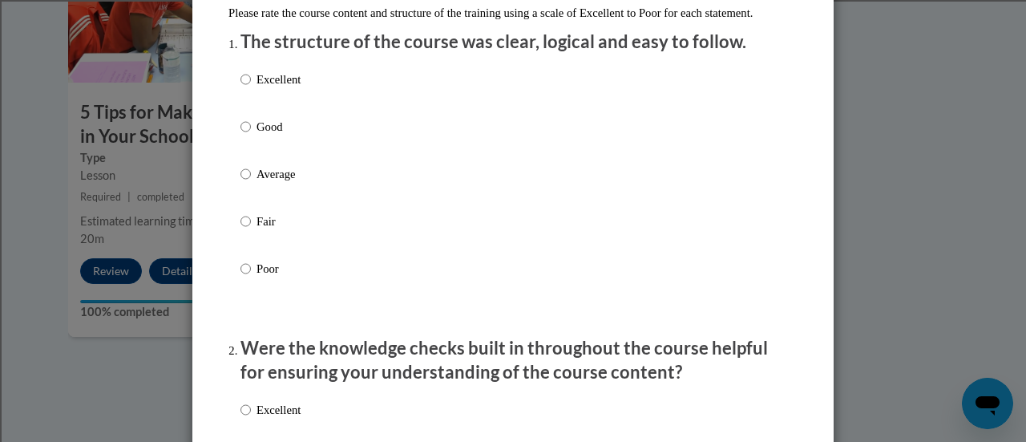
click at [285, 183] on p "Average" at bounding box center [279, 174] width 44 height 18
click at [251, 183] on input "Average" at bounding box center [246, 174] width 10 height 18
radio input "true"
click at [269, 231] on p "Fair" at bounding box center [279, 222] width 44 height 18
click at [251, 231] on input "Fair" at bounding box center [246, 222] width 10 height 18
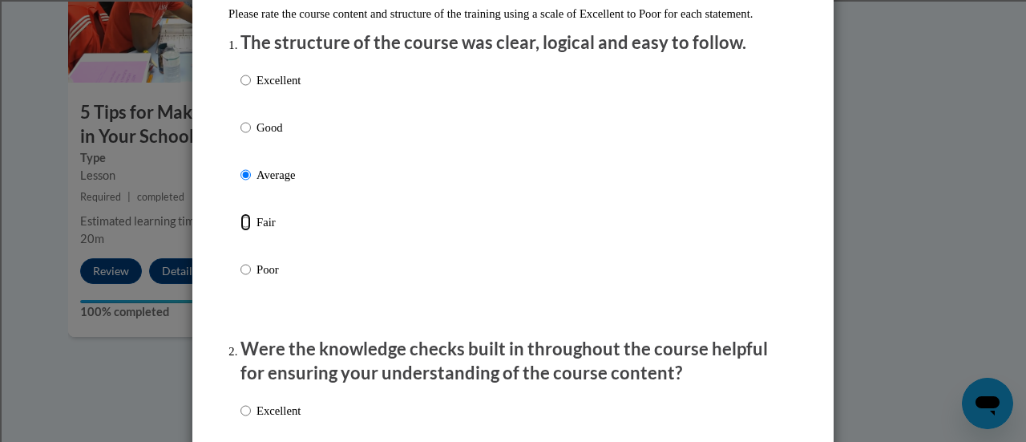
radio input "true"
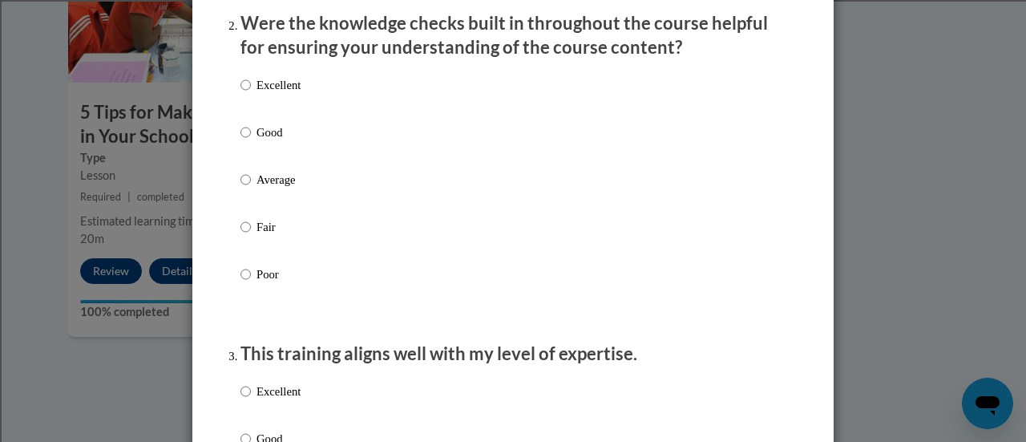
click at [269, 236] on p "Fair" at bounding box center [279, 227] width 44 height 18
click at [251, 236] on input "Fair" at bounding box center [246, 227] width 10 height 18
radio input "true"
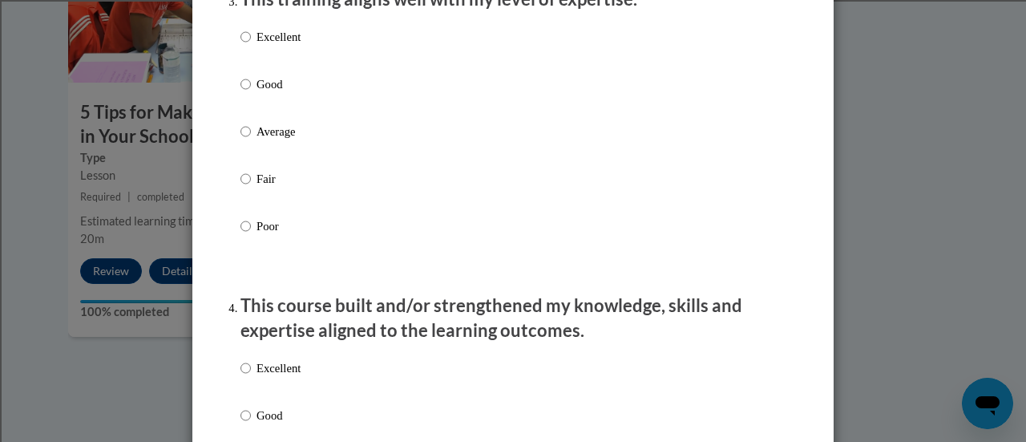
click at [260, 205] on label "Fair" at bounding box center [271, 191] width 60 height 43
click at [251, 188] on input "Fair" at bounding box center [246, 179] width 10 height 18
radio input "true"
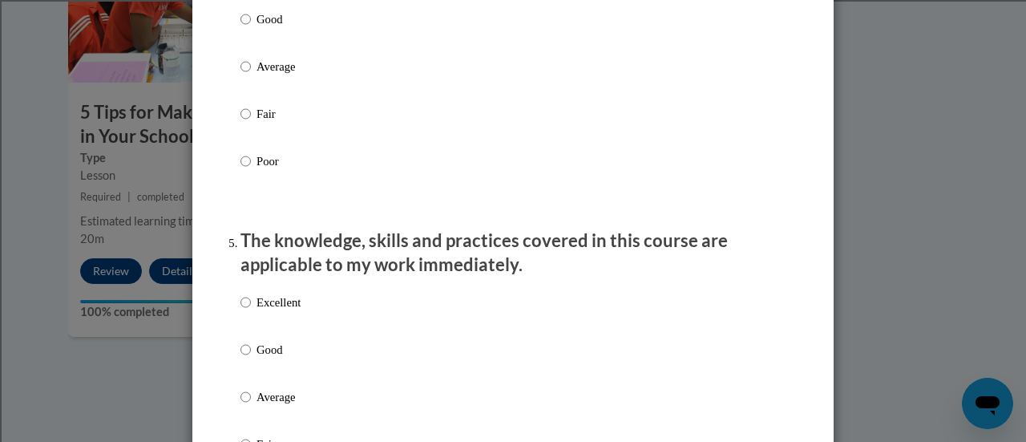
scroll to position [1268, 0]
click at [242, 124] on input "Fair" at bounding box center [246, 116] width 10 height 18
radio input "true"
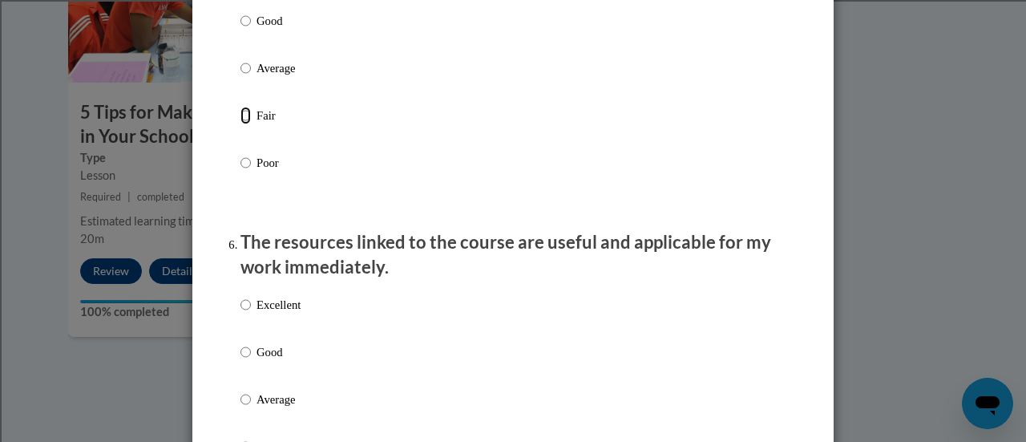
click at [242, 124] on input "Fair" at bounding box center [246, 116] width 10 height 18
radio input "true"
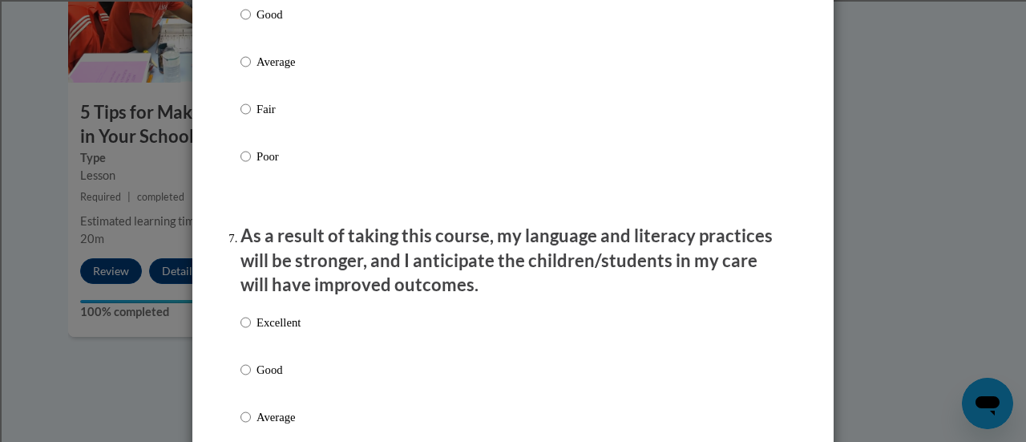
click at [242, 136] on label "Fair" at bounding box center [271, 121] width 60 height 43
click at [242, 118] on input "Fair" at bounding box center [246, 109] width 10 height 18
radio input "true"
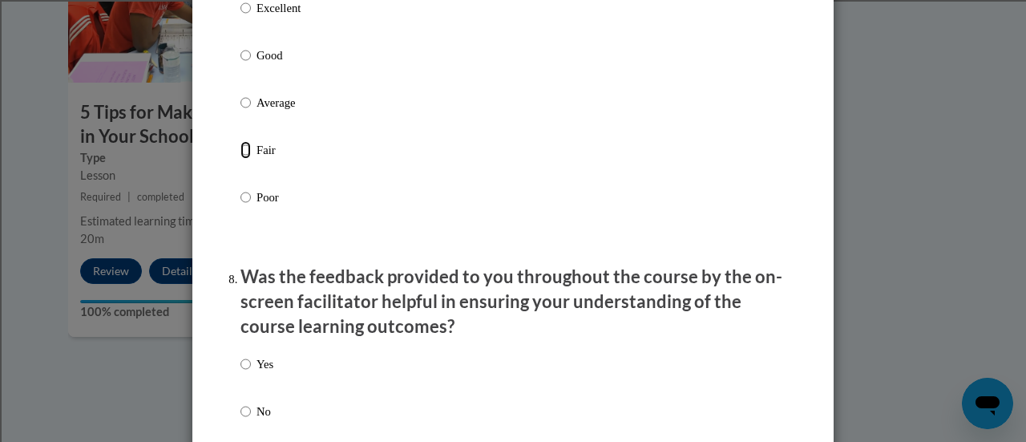
click at [243, 159] on input "Fair" at bounding box center [246, 150] width 10 height 18
radio input "true"
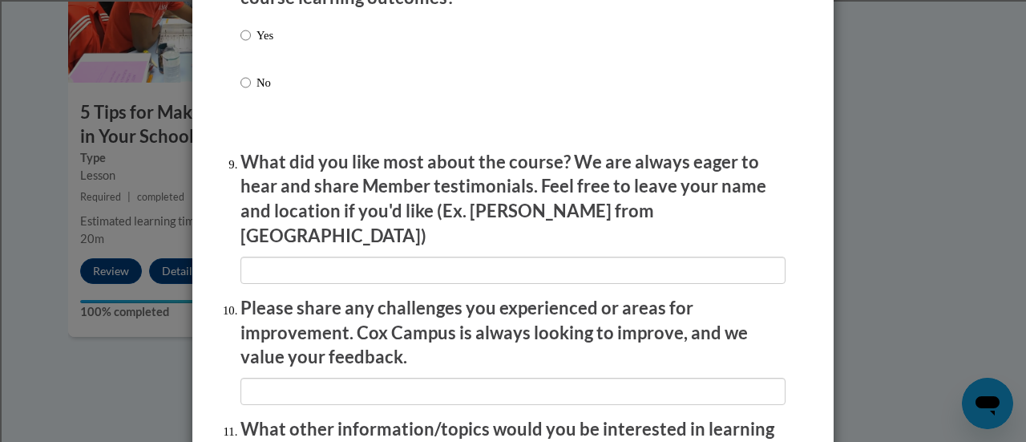
scroll to position [2589, 0]
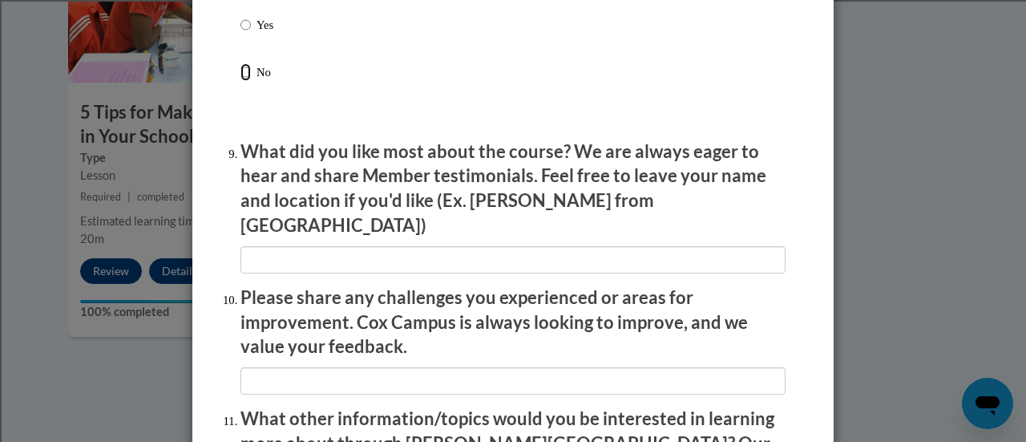
click at [243, 81] on input "No" at bounding box center [246, 72] width 10 height 18
radio input "true"
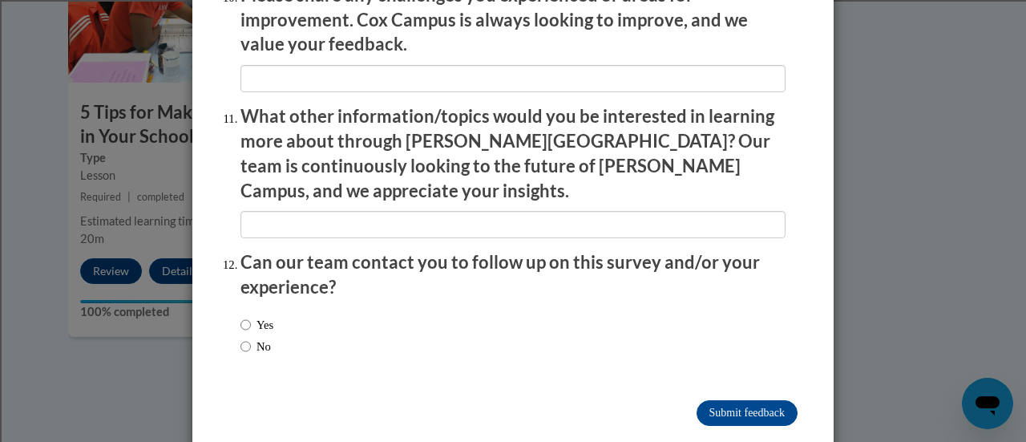
scroll to position [2890, 0]
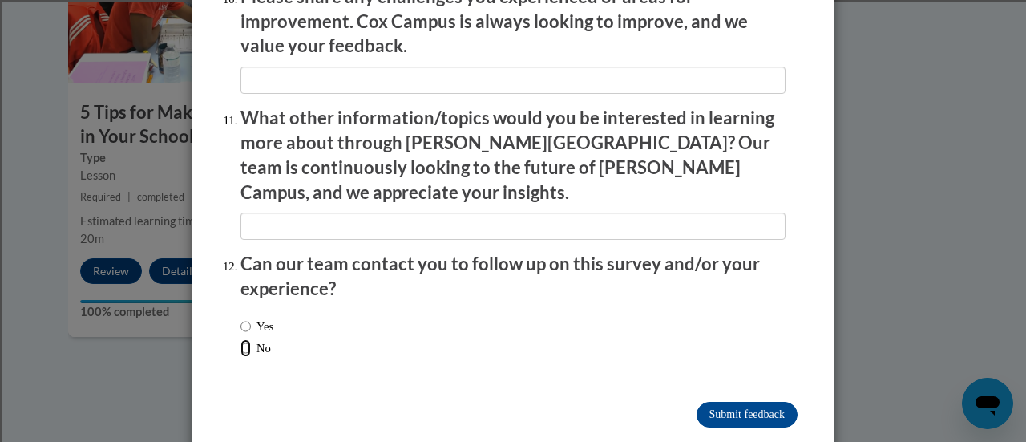
click at [241, 339] on input "No" at bounding box center [246, 348] width 10 height 18
radio input "true"
click at [744, 402] on input "Submit feedback" at bounding box center [747, 415] width 101 height 26
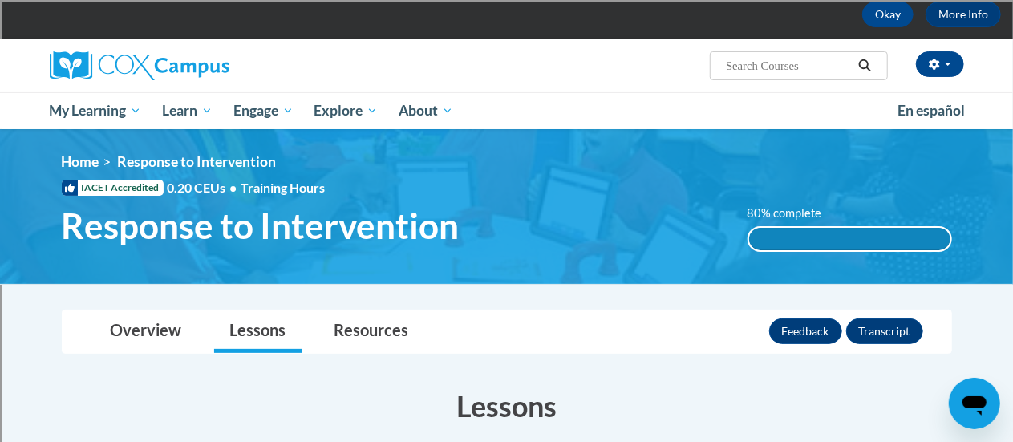
scroll to position [77, 0]
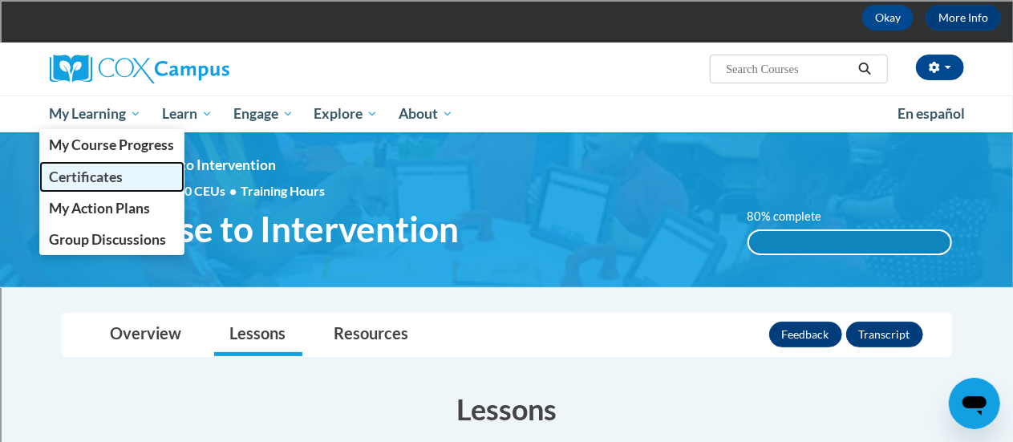
click at [112, 177] on span "Certificates" at bounding box center [86, 176] width 74 height 17
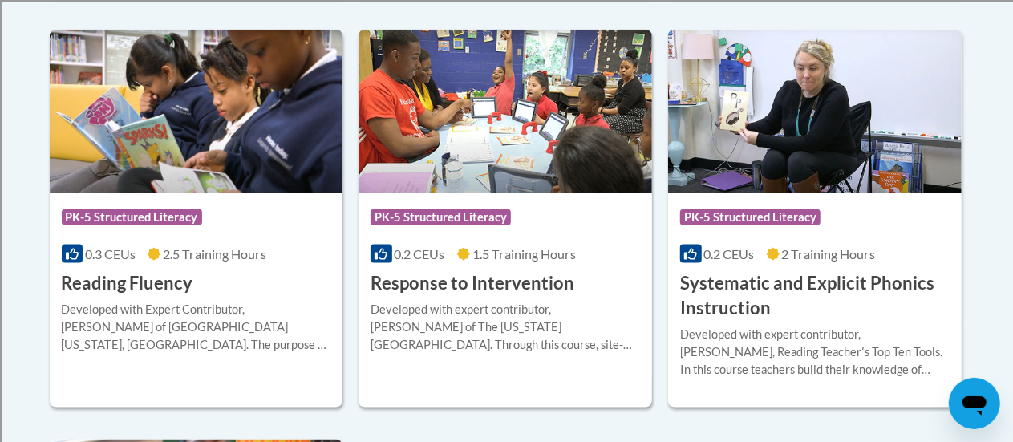
scroll to position [910, 0]
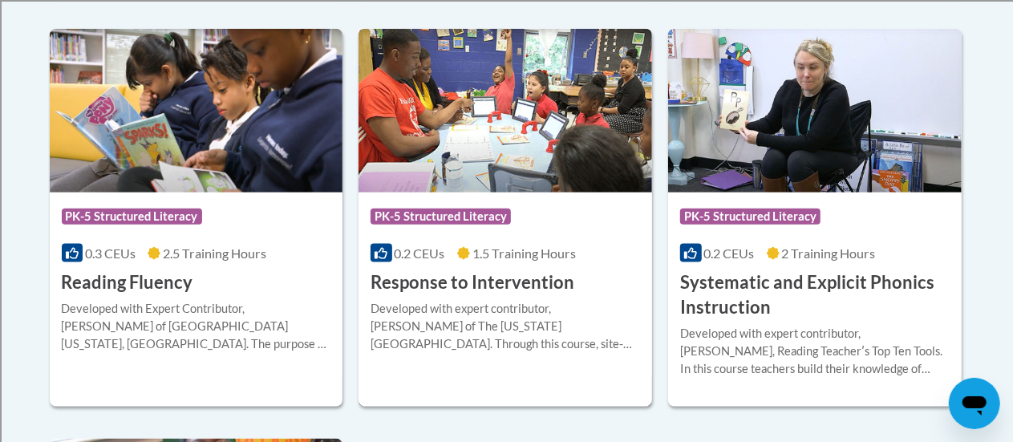
click at [461, 179] on img at bounding box center [504, 111] width 293 height 164
